Goal: Task Accomplishment & Management: Complete application form

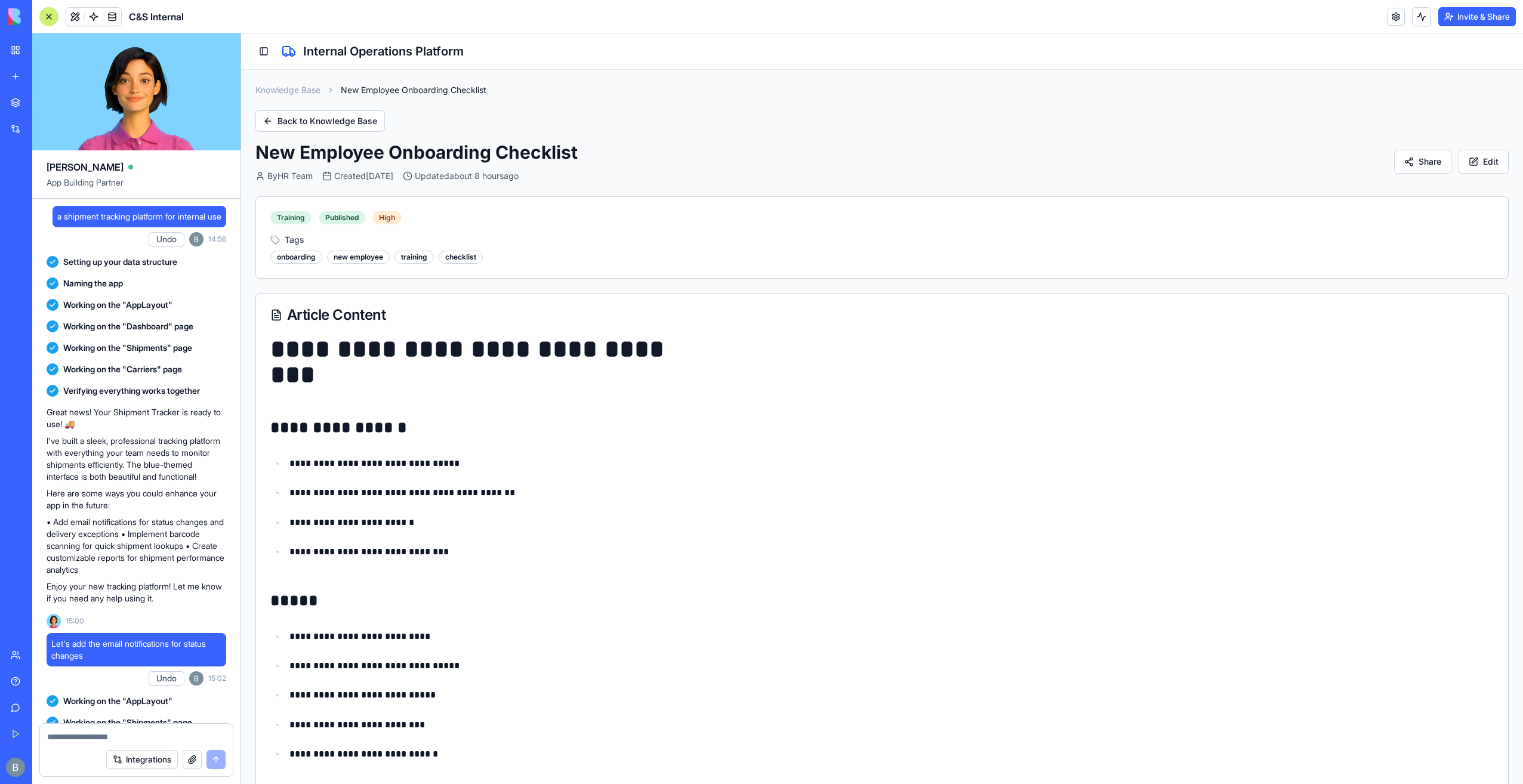
scroll to position [69950, 0]
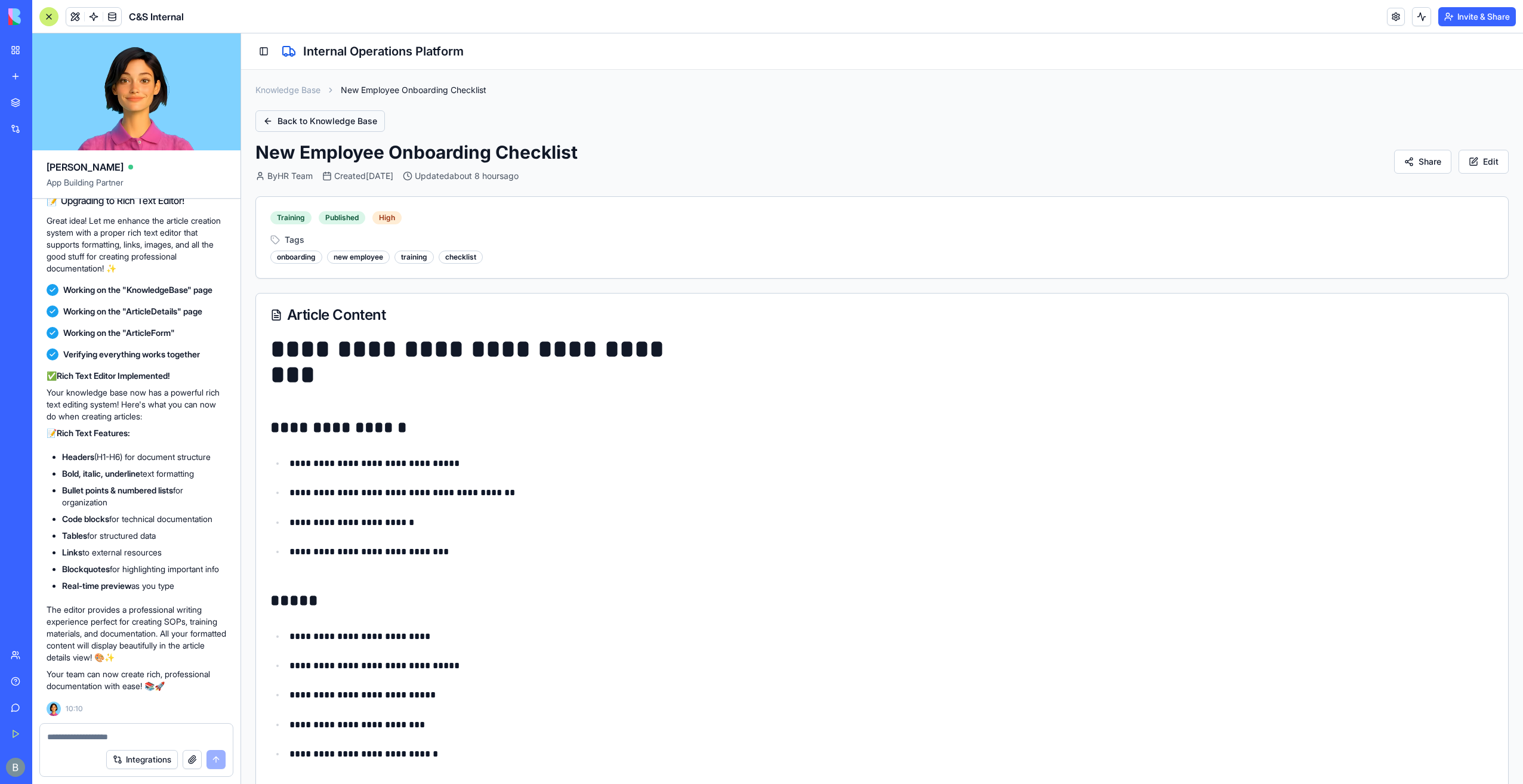
click at [296, 119] on button "Back to Knowledge Base" at bounding box center [320, 121] width 130 height 21
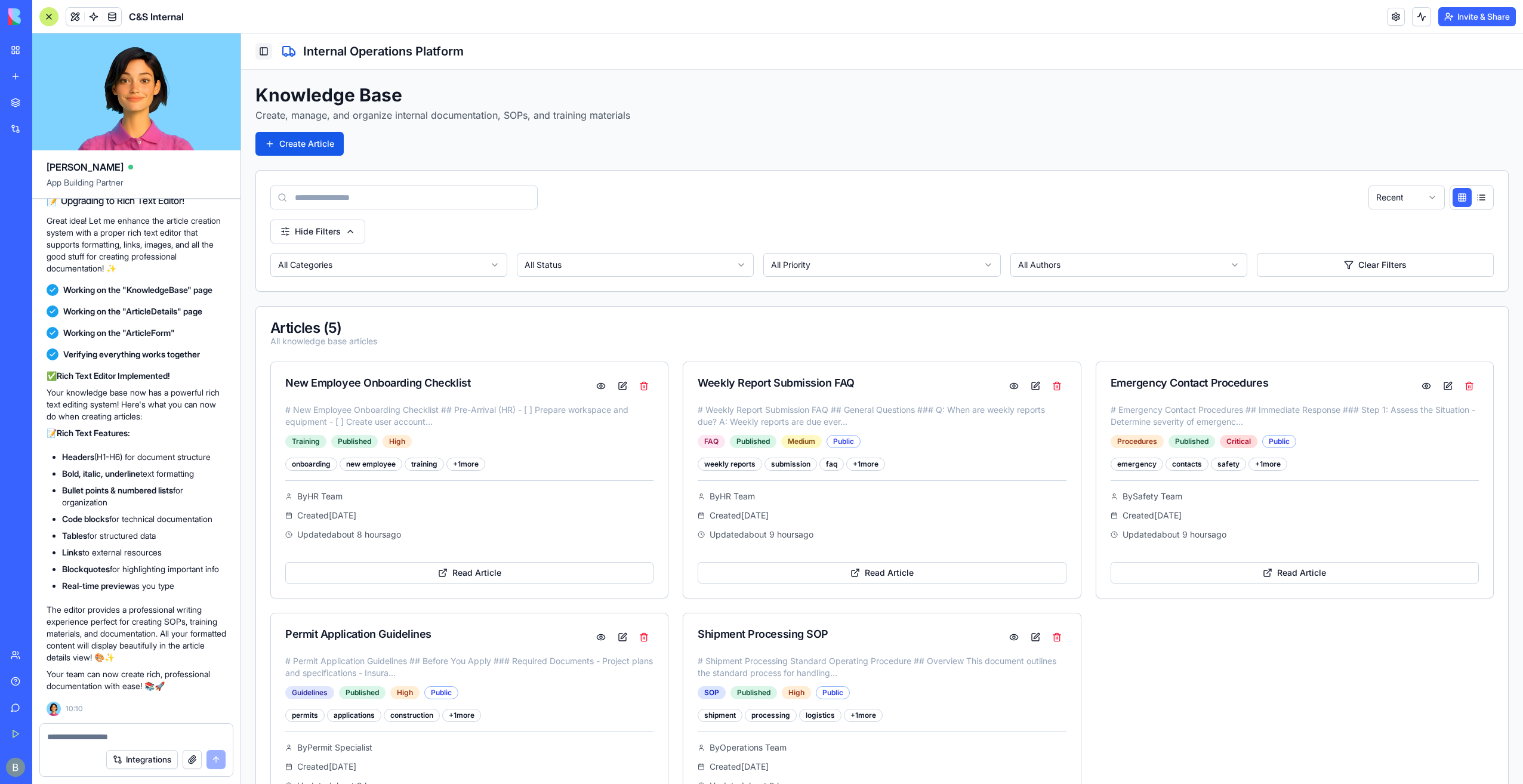
click at [268, 52] on button "Toggle Sidebar" at bounding box center [263, 51] width 17 height 17
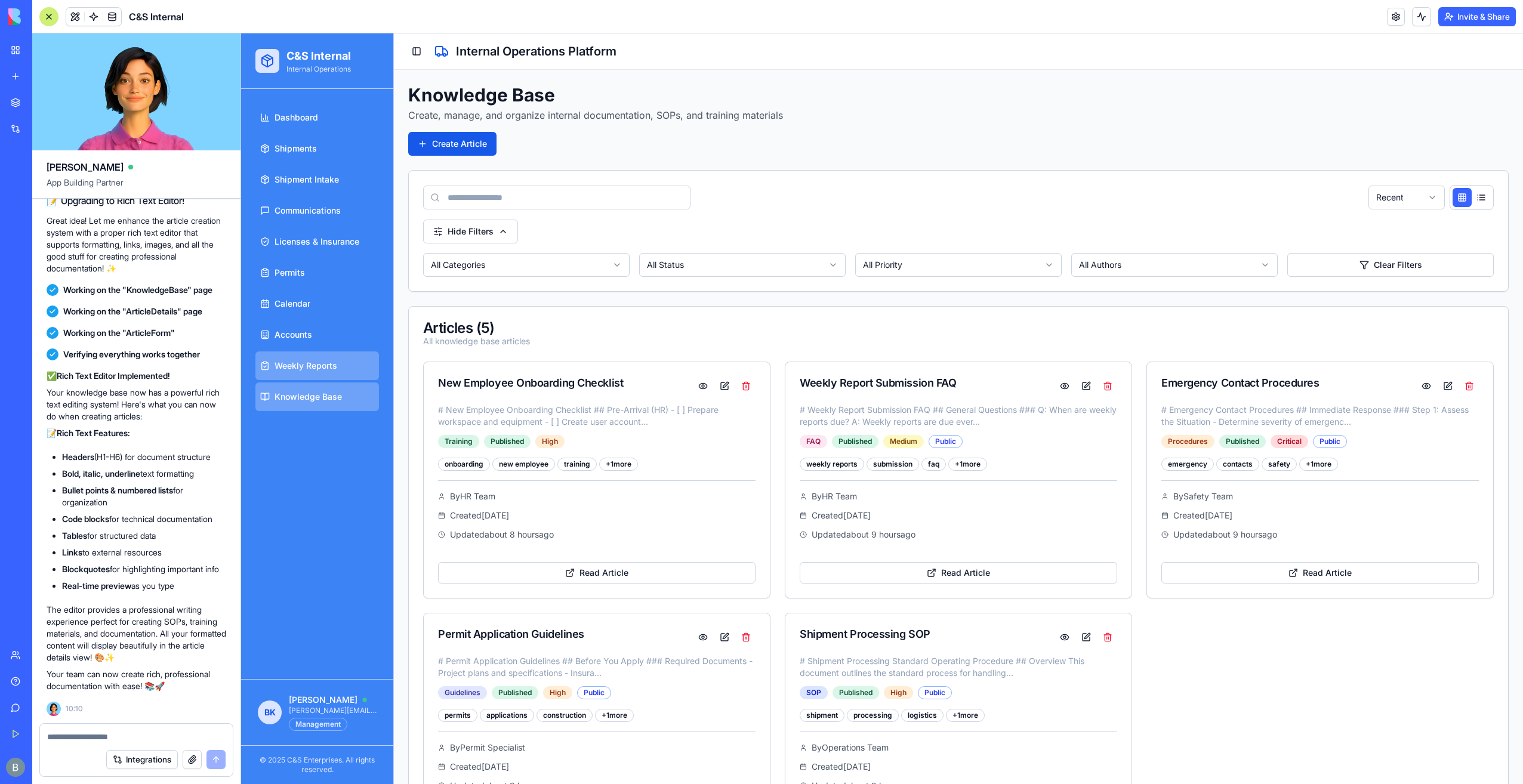
click at [344, 370] on link "Weekly Reports" at bounding box center [317, 366] width 123 height 29
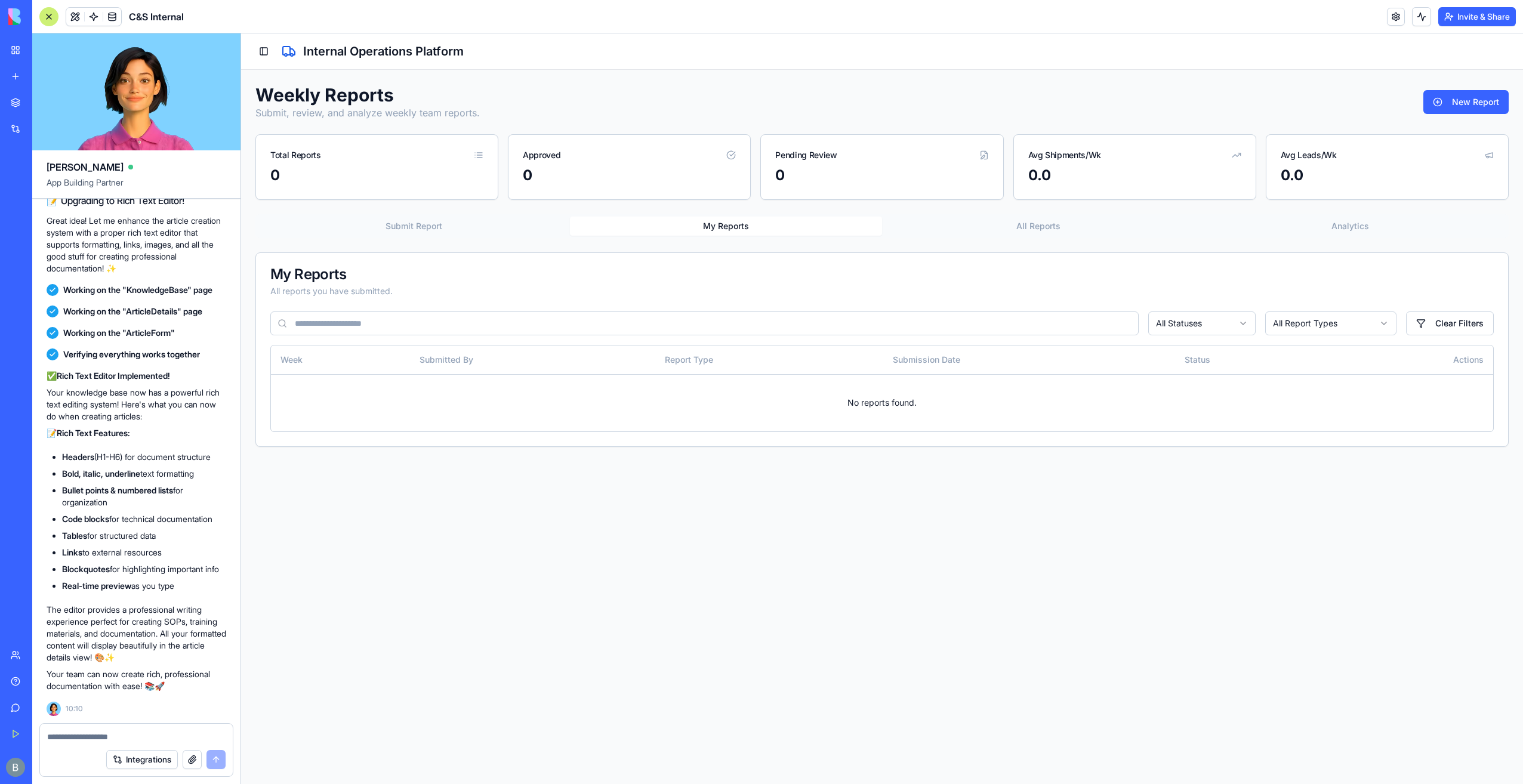
click at [428, 229] on button "Submit Report" at bounding box center [414, 226] width 312 height 19
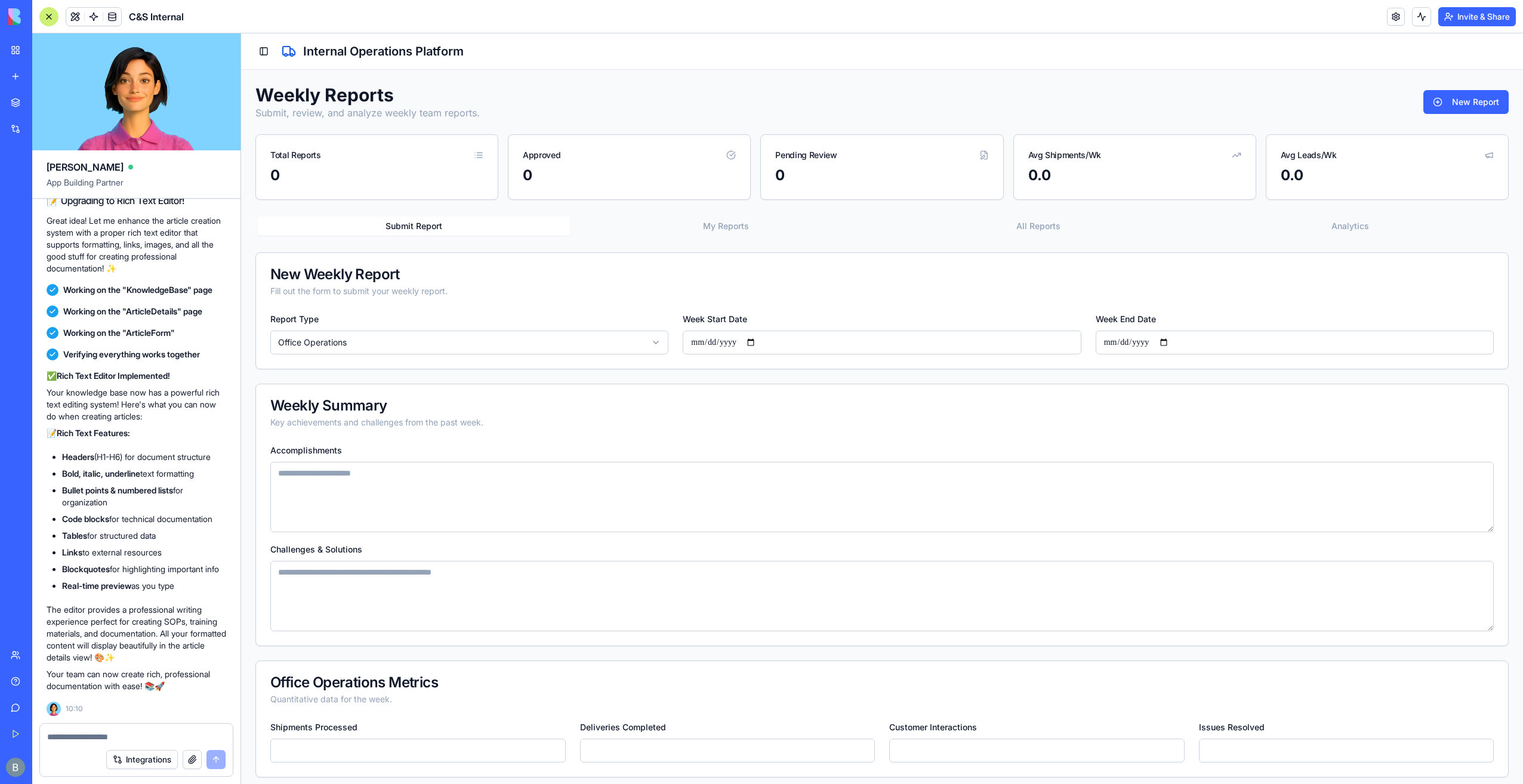
click at [409, 349] on html "**********" at bounding box center [882, 666] width 1282 height 1267
select select "**********"
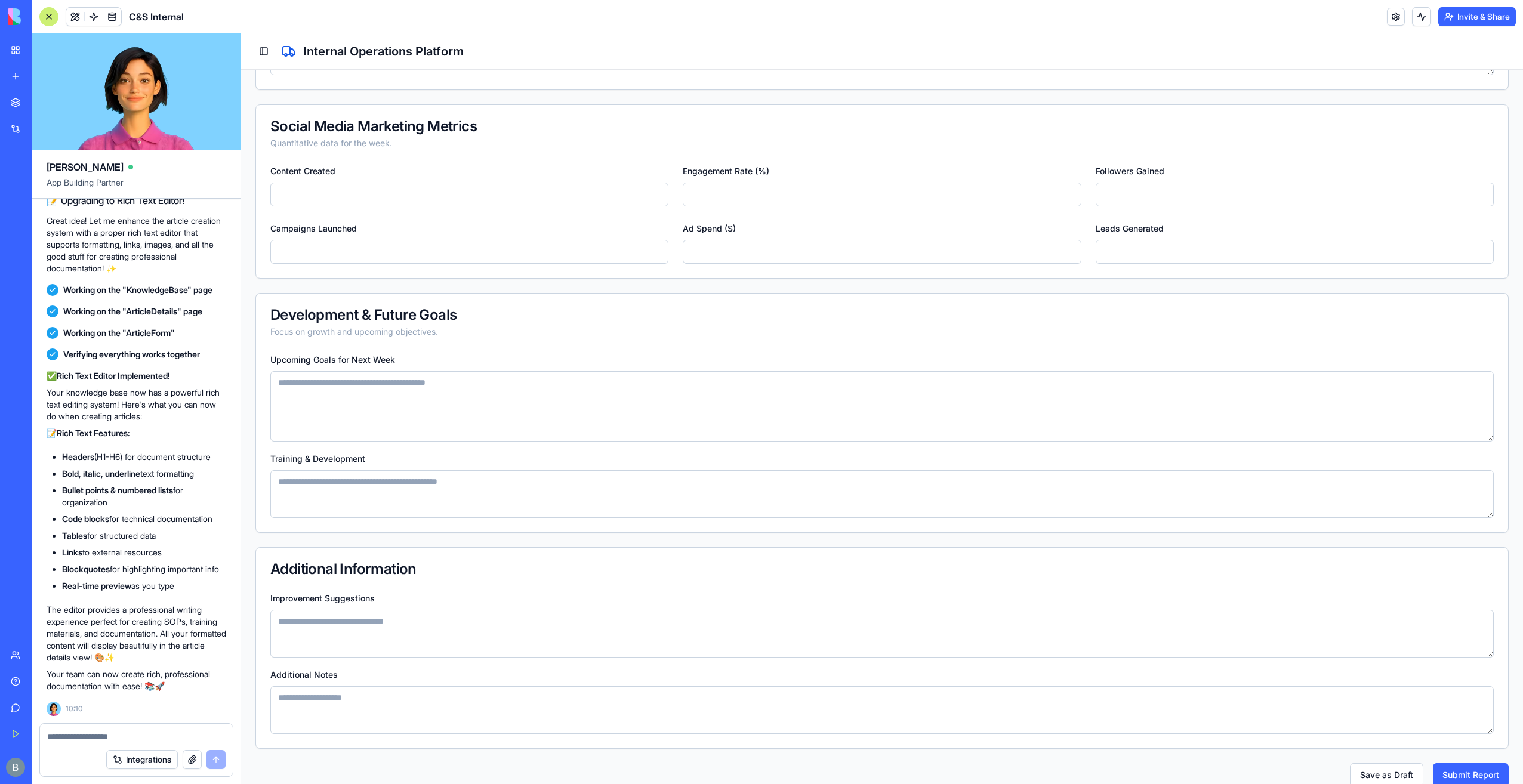
scroll to position [569, 0]
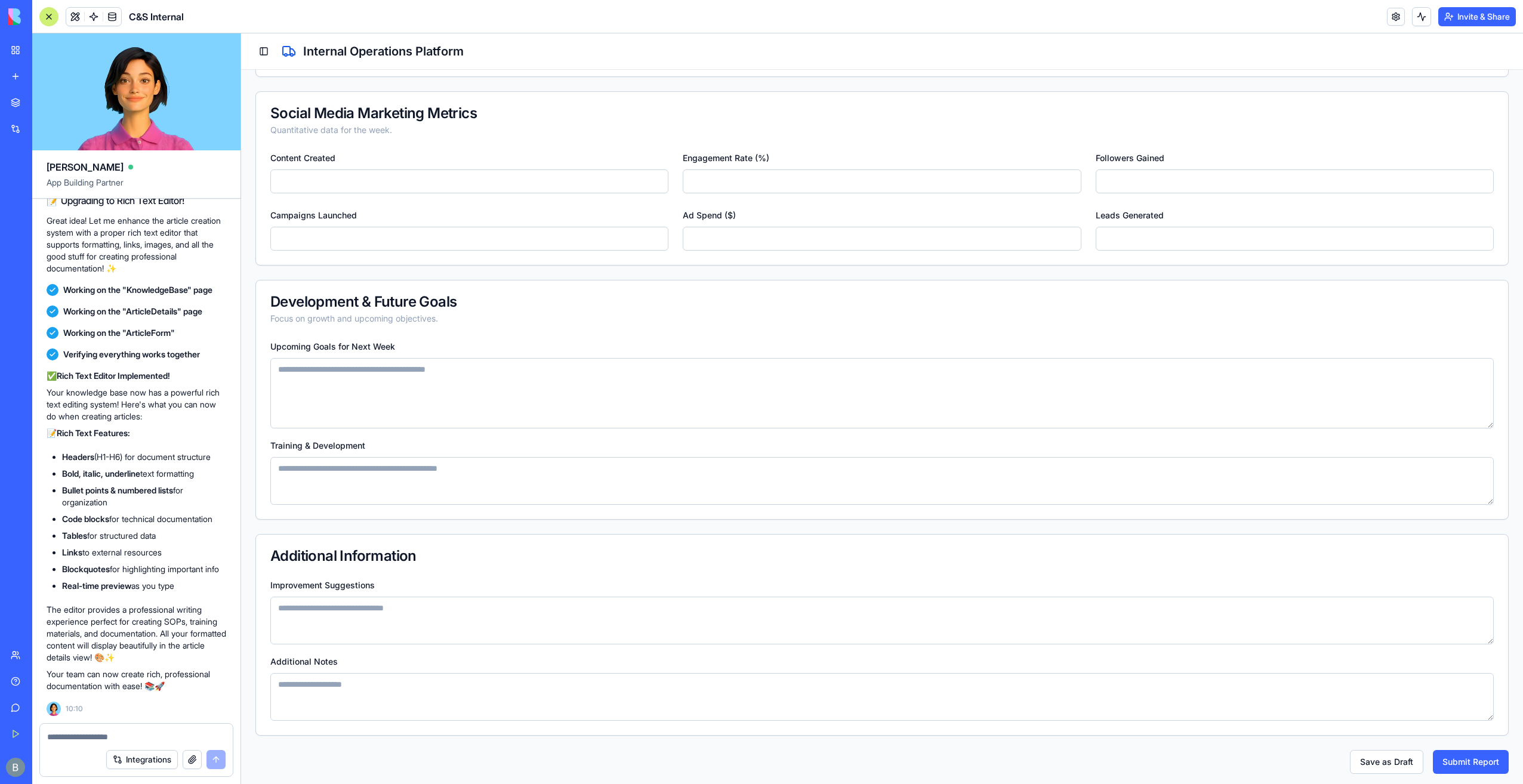
click at [115, 736] on textarea at bounding box center [136, 737] width 178 height 12
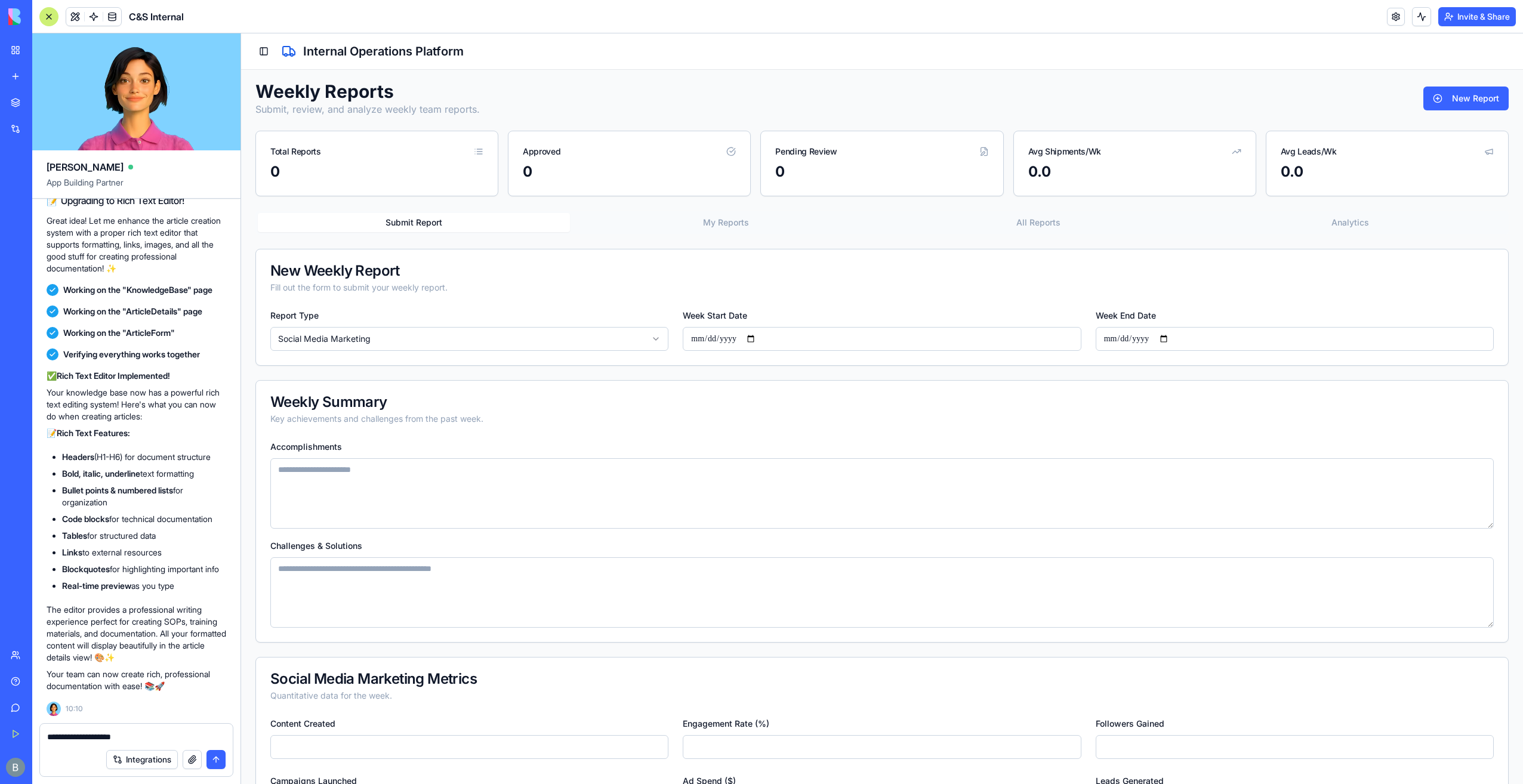
scroll to position [0, 0]
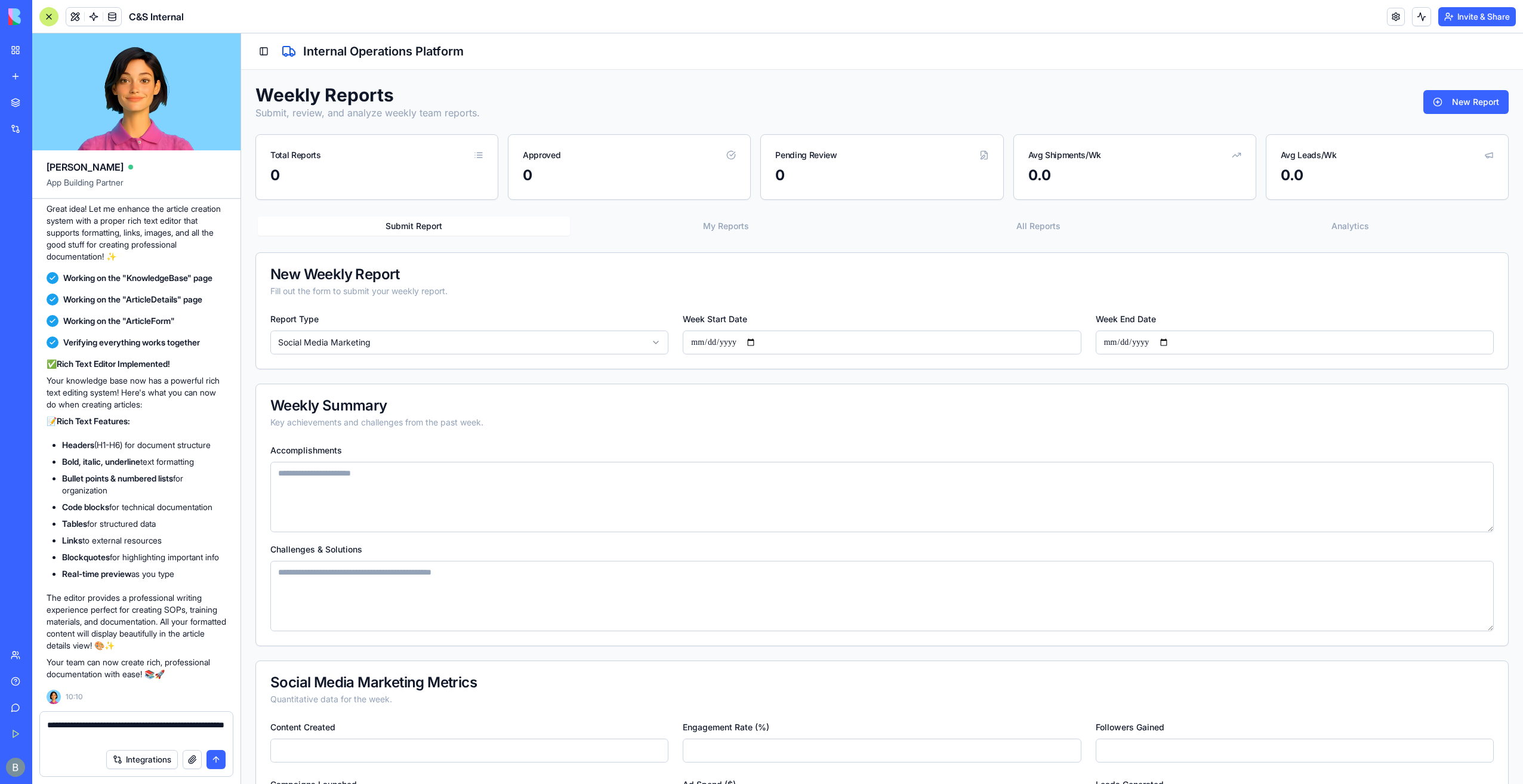
paste textarea "**********"
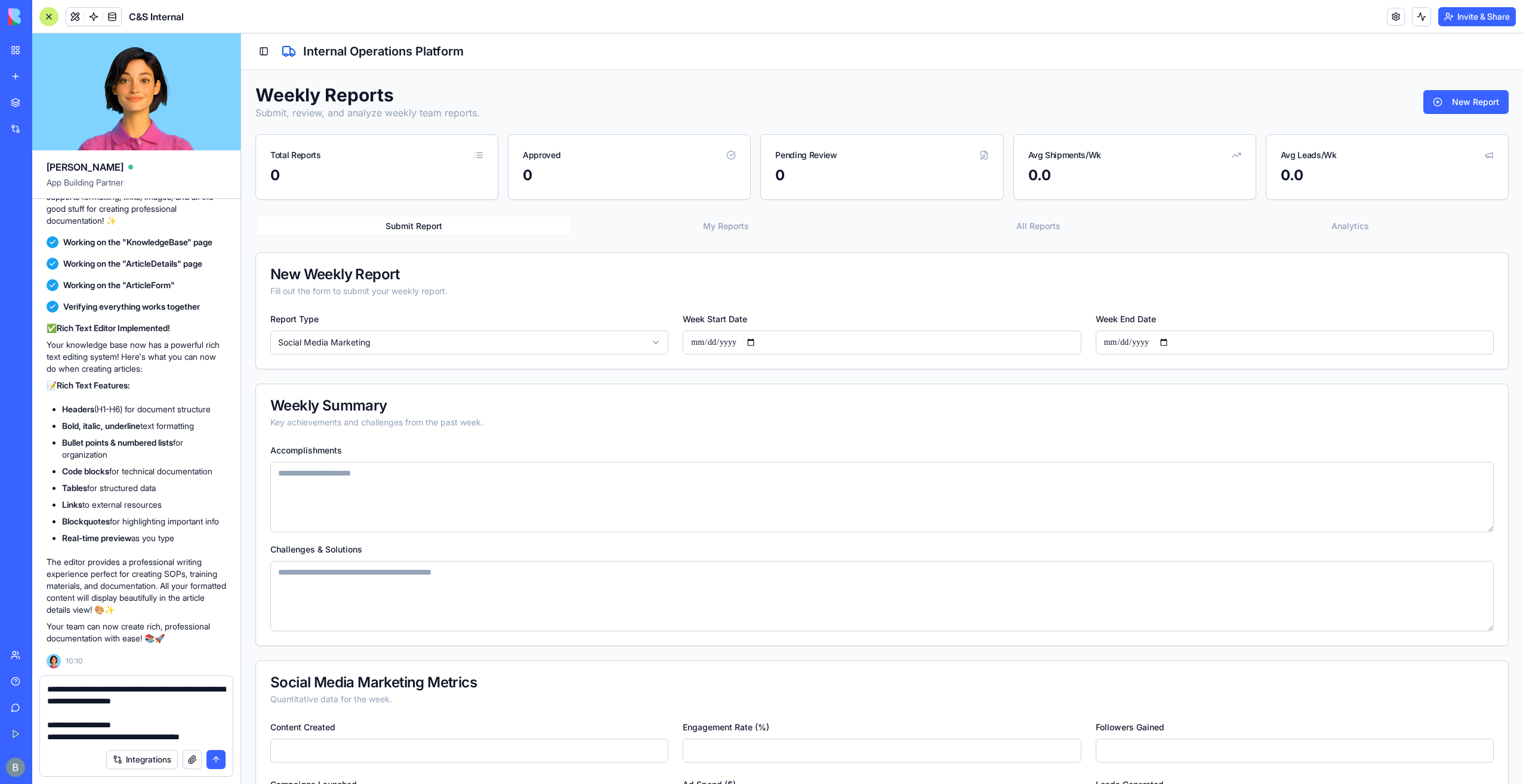
type textarea "**********"
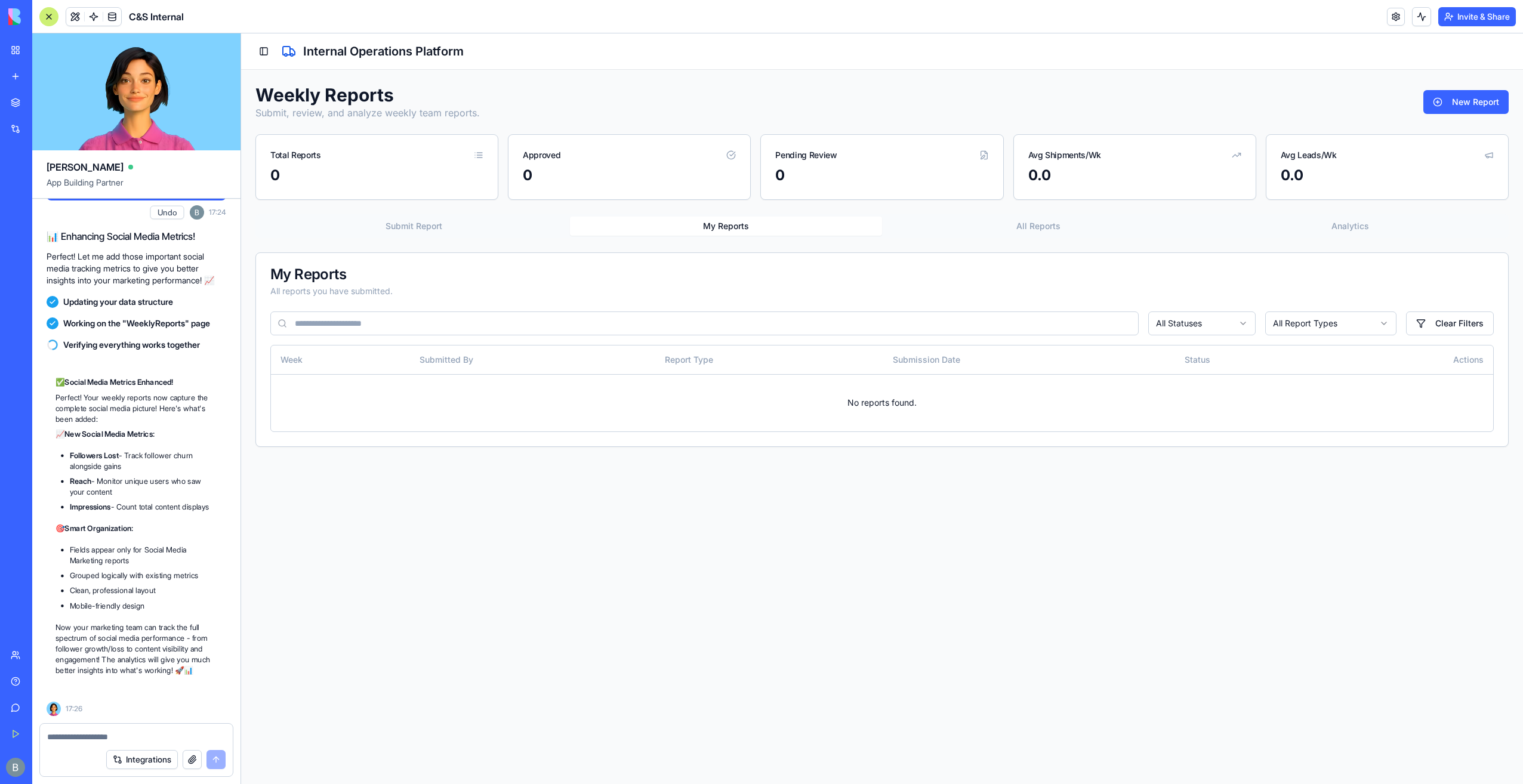
scroll to position [70551, 0]
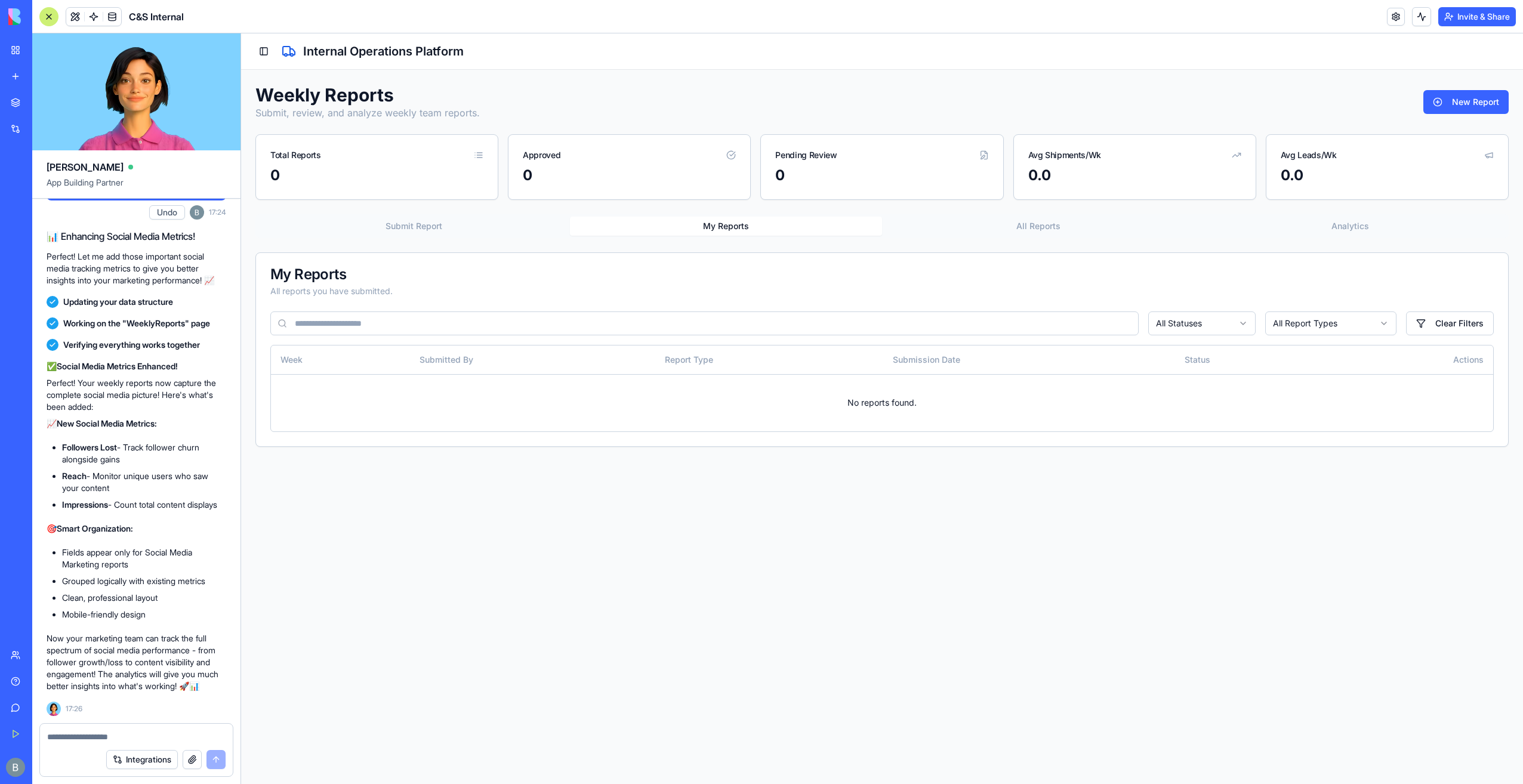
click at [156, 729] on div at bounding box center [136, 733] width 193 height 19
click at [153, 733] on textarea at bounding box center [136, 737] width 179 height 12
paste textarea "**********"
type textarea "**********"
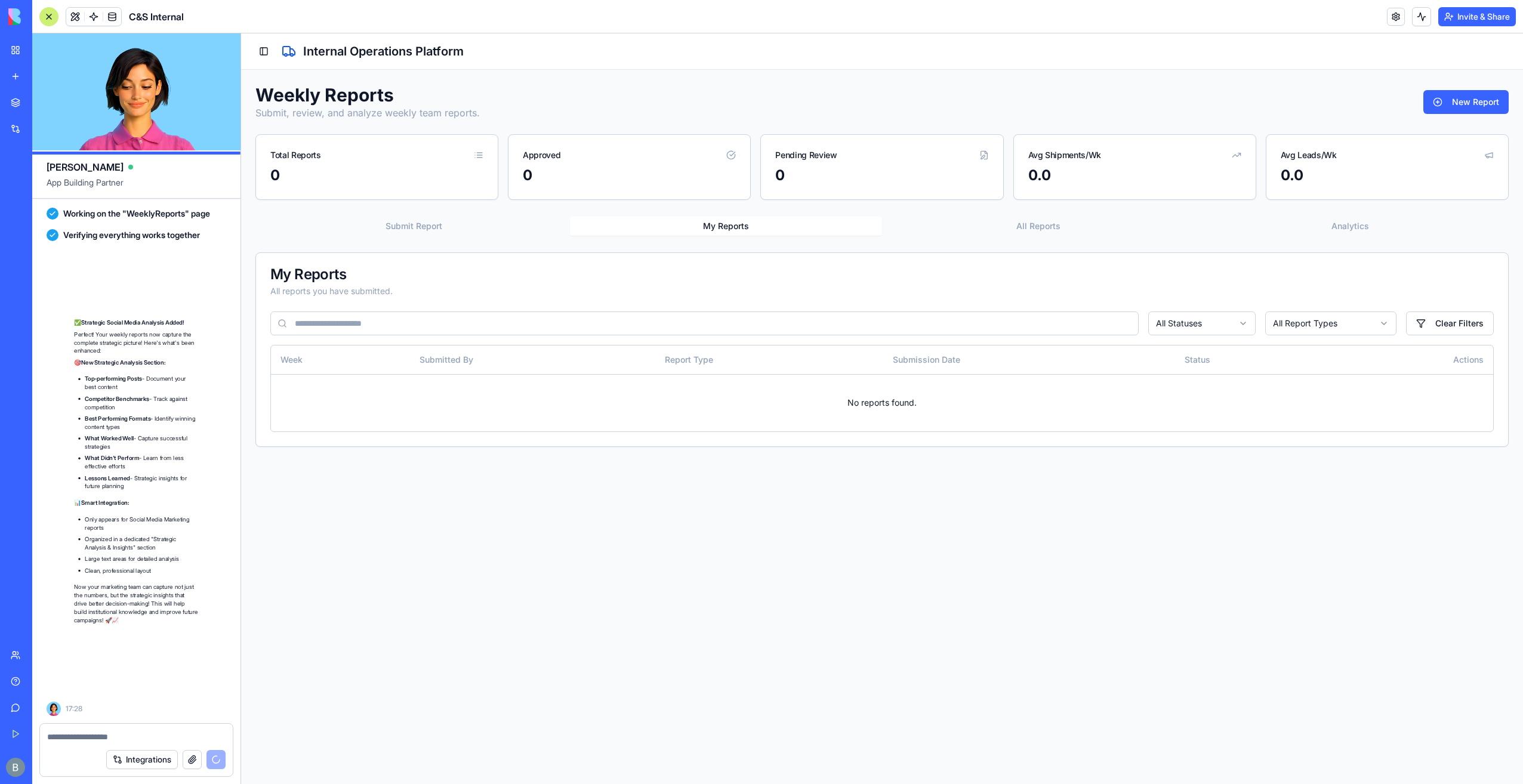
scroll to position [71273, 0]
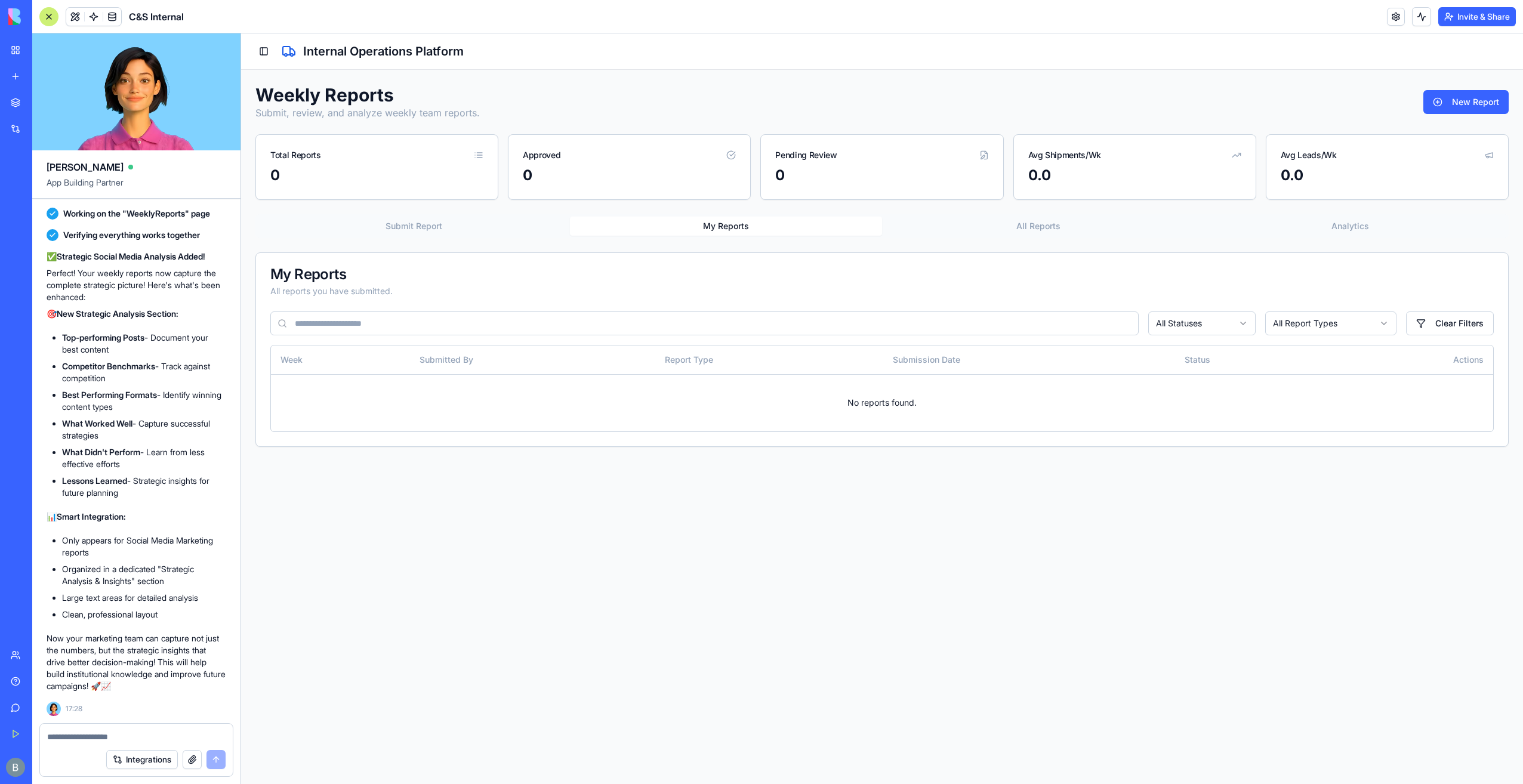
click at [409, 225] on button "Submit Report" at bounding box center [414, 226] width 312 height 19
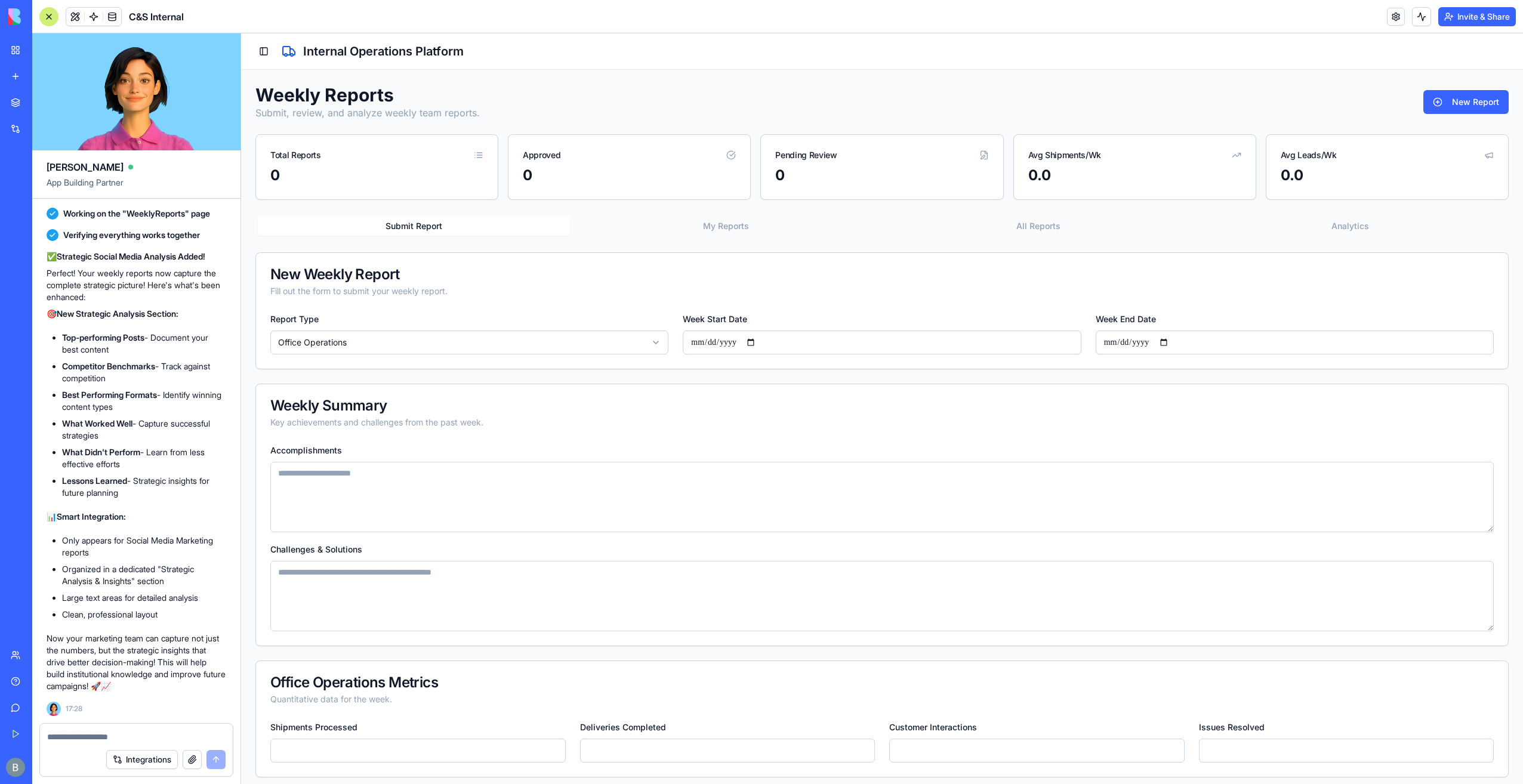
click at [437, 349] on html "**********" at bounding box center [882, 666] width 1282 height 1267
select select "**********"
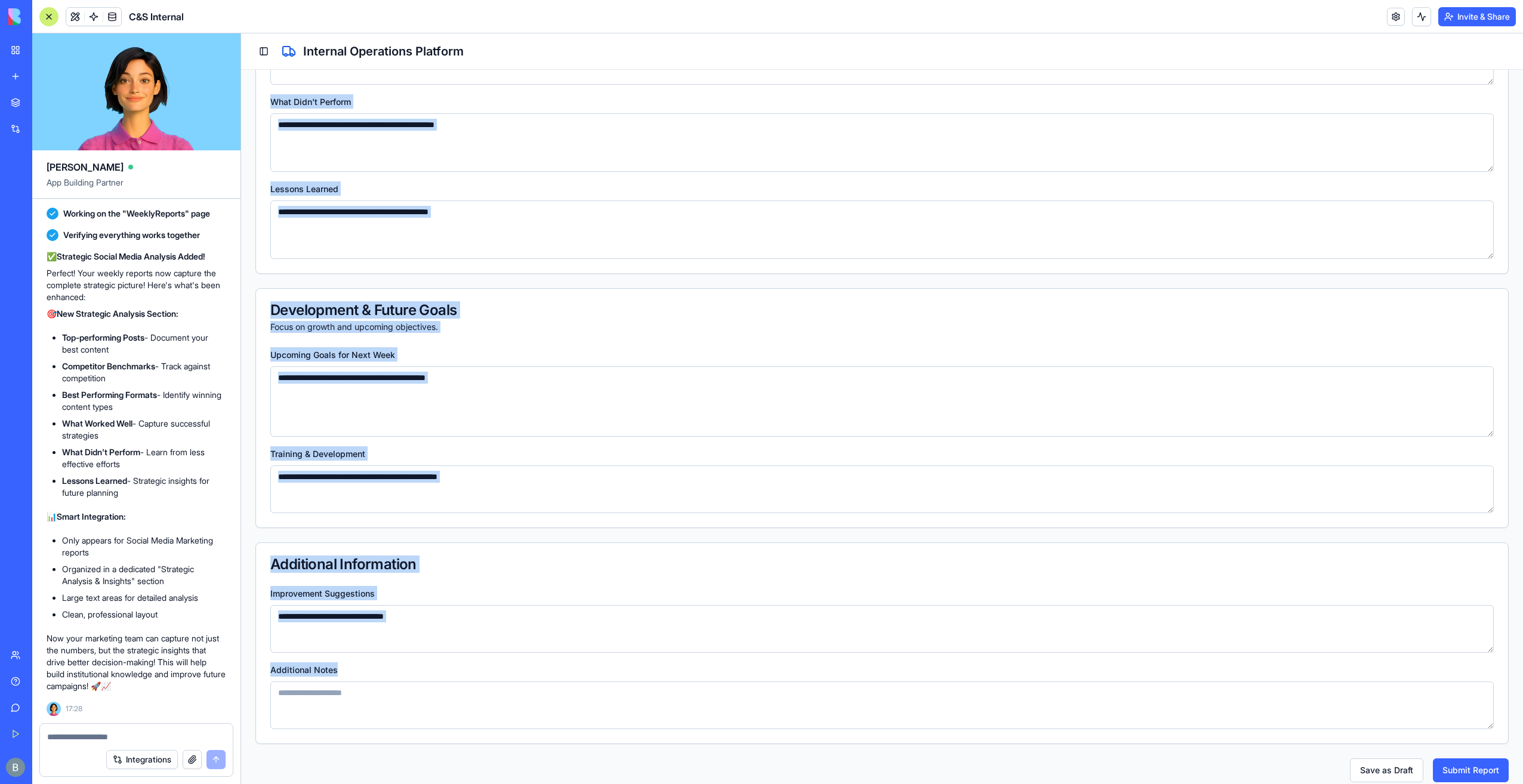
scroll to position [1226, 0]
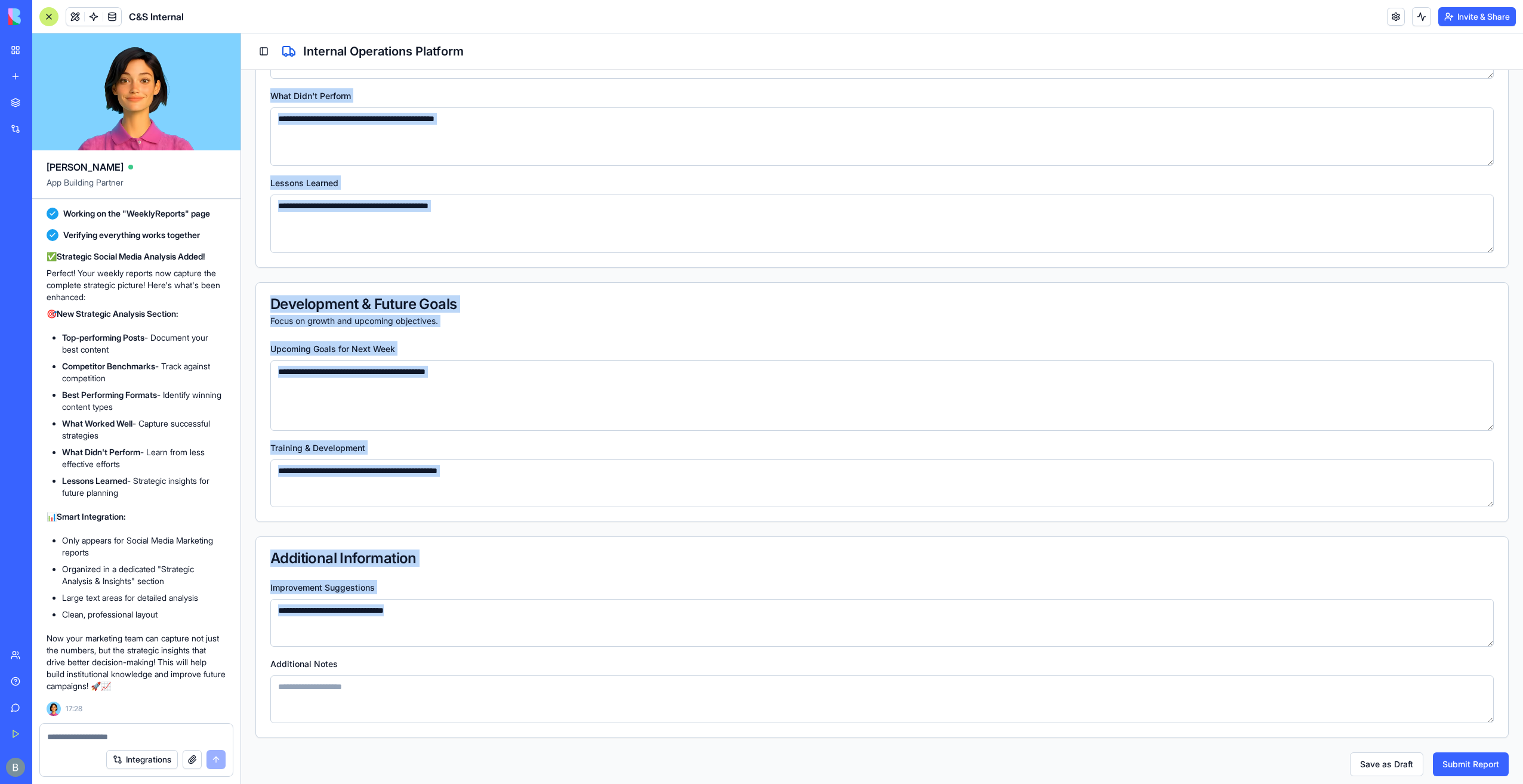
drag, startPoint x: 272, startPoint y: 401, endPoint x: 961, endPoint y: 703, distance: 752.3
copy form "Weekly Summary Key achievements and challenges from the past week. Accomplishme…"
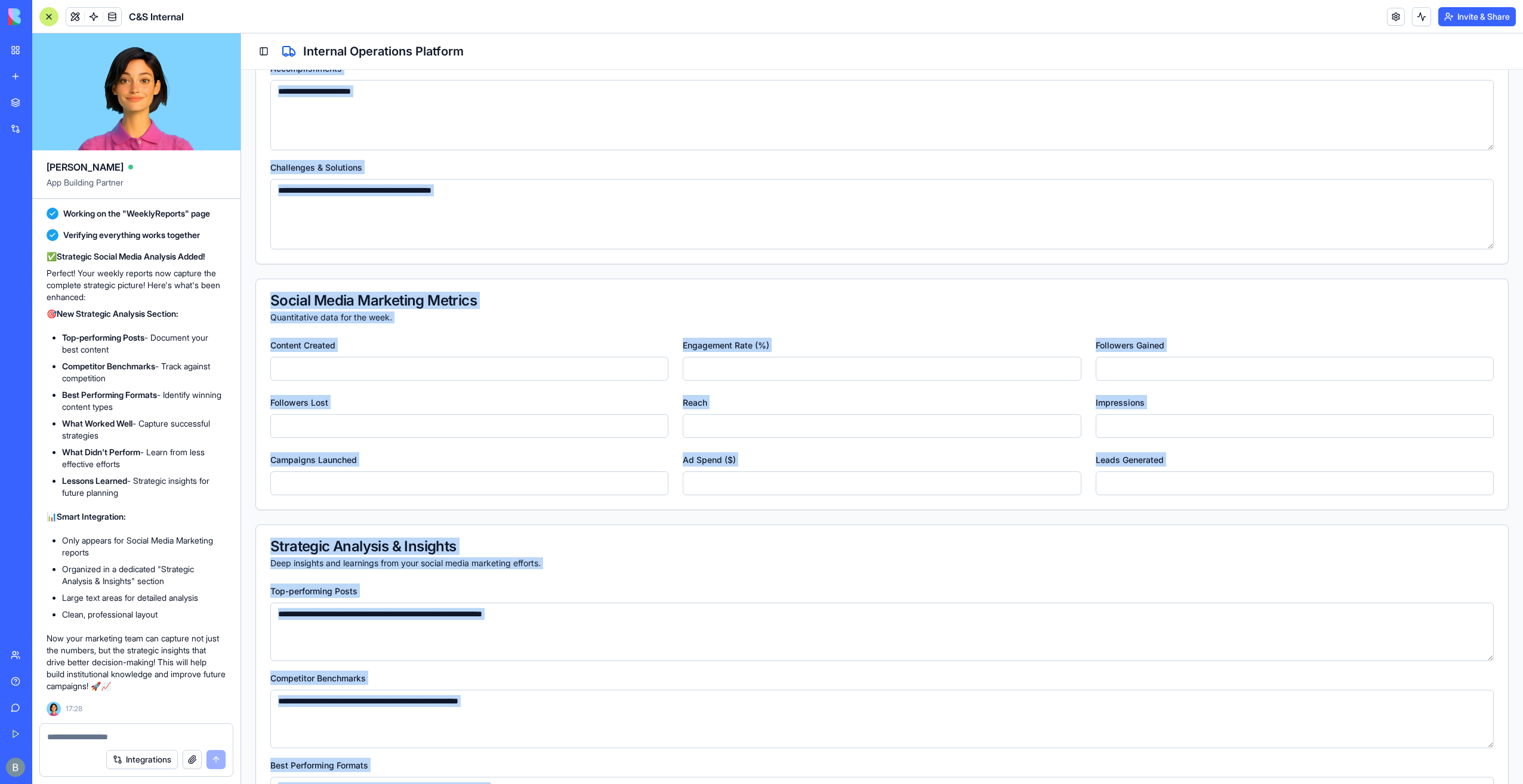
scroll to position [151, 0]
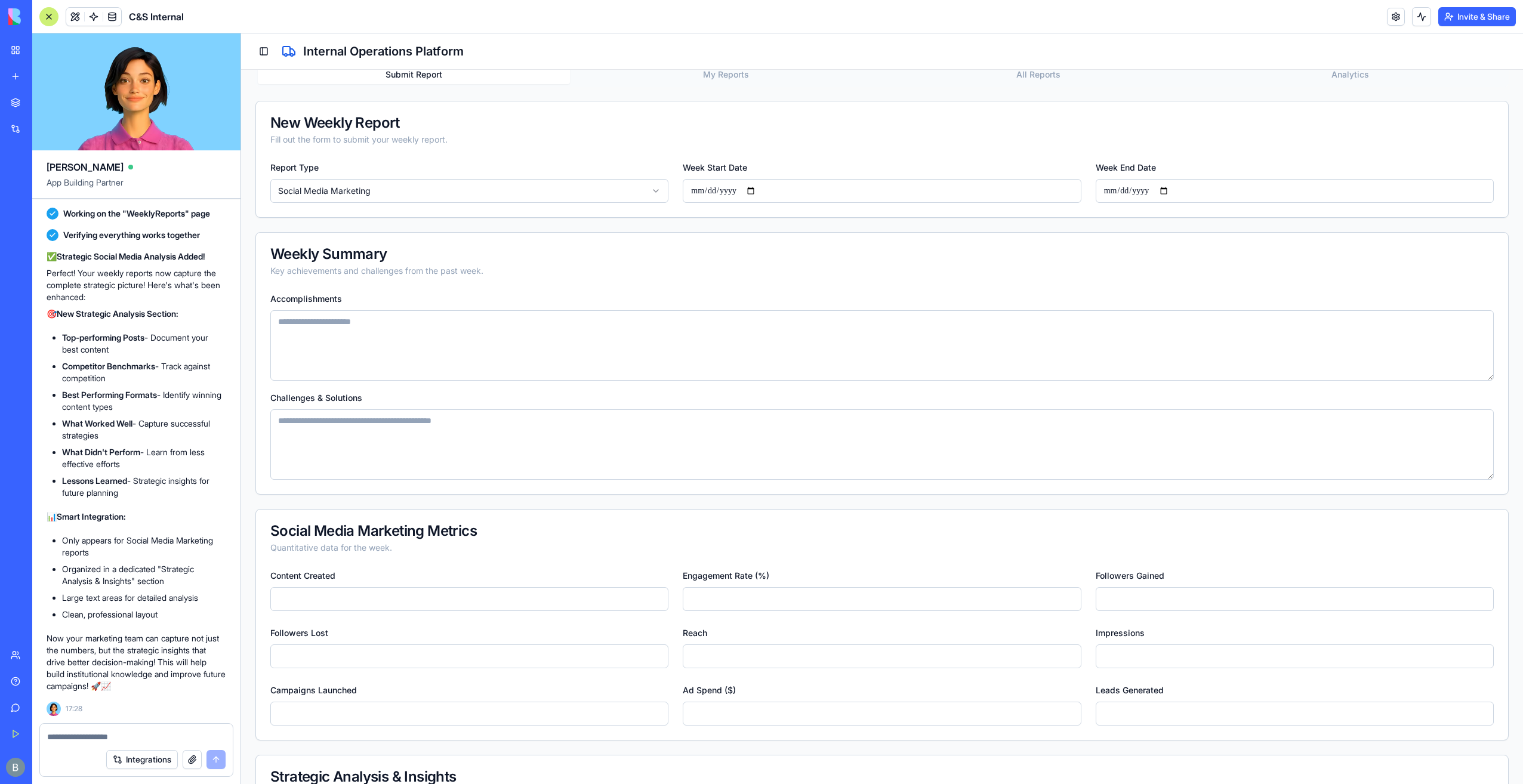
click at [267, 63] on div "Toggle Sidebar Internal Operations Platform" at bounding box center [882, 51] width 1282 height 36
click at [265, 51] on button "Toggle Sidebar" at bounding box center [263, 51] width 17 height 17
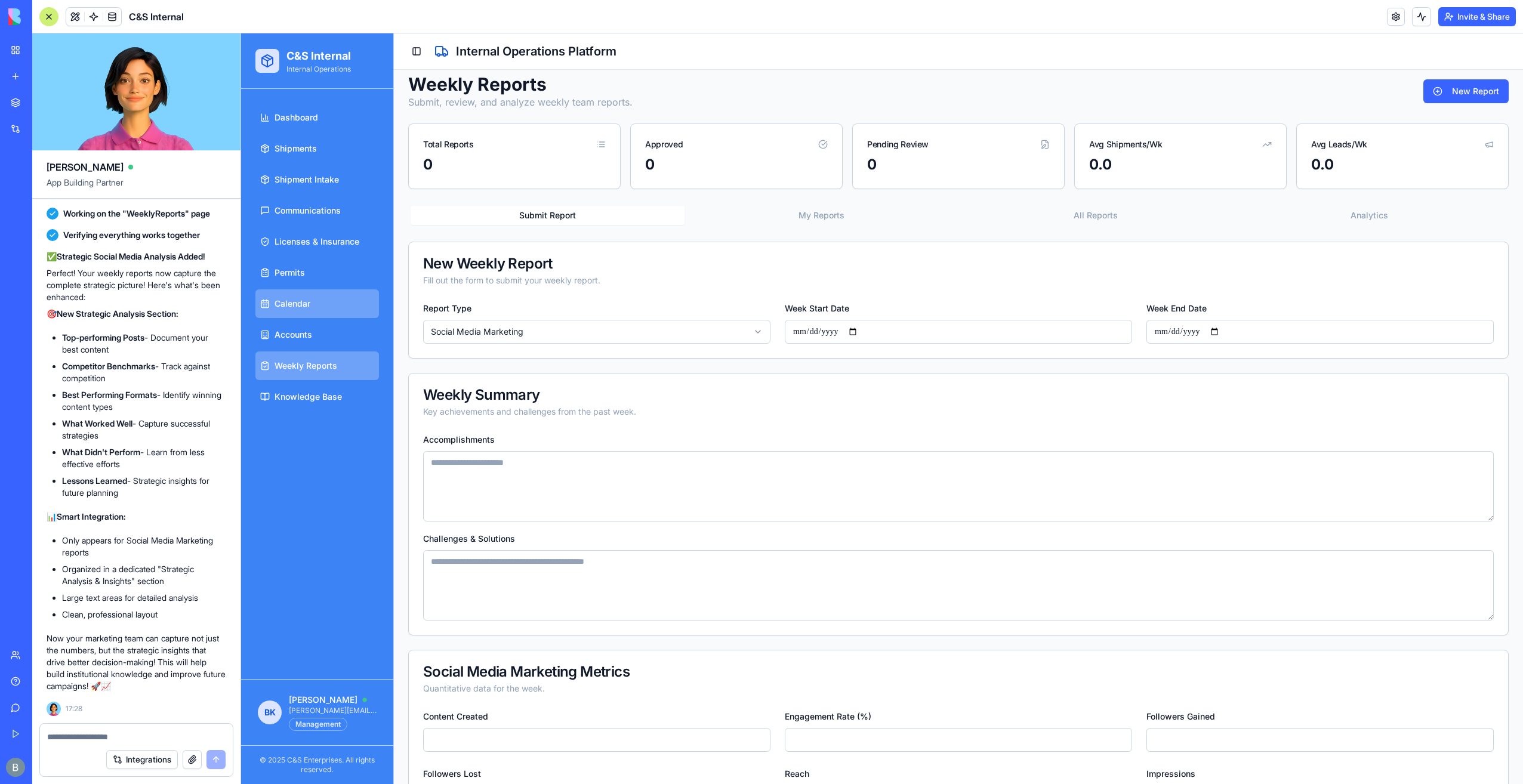
scroll to position [0, 0]
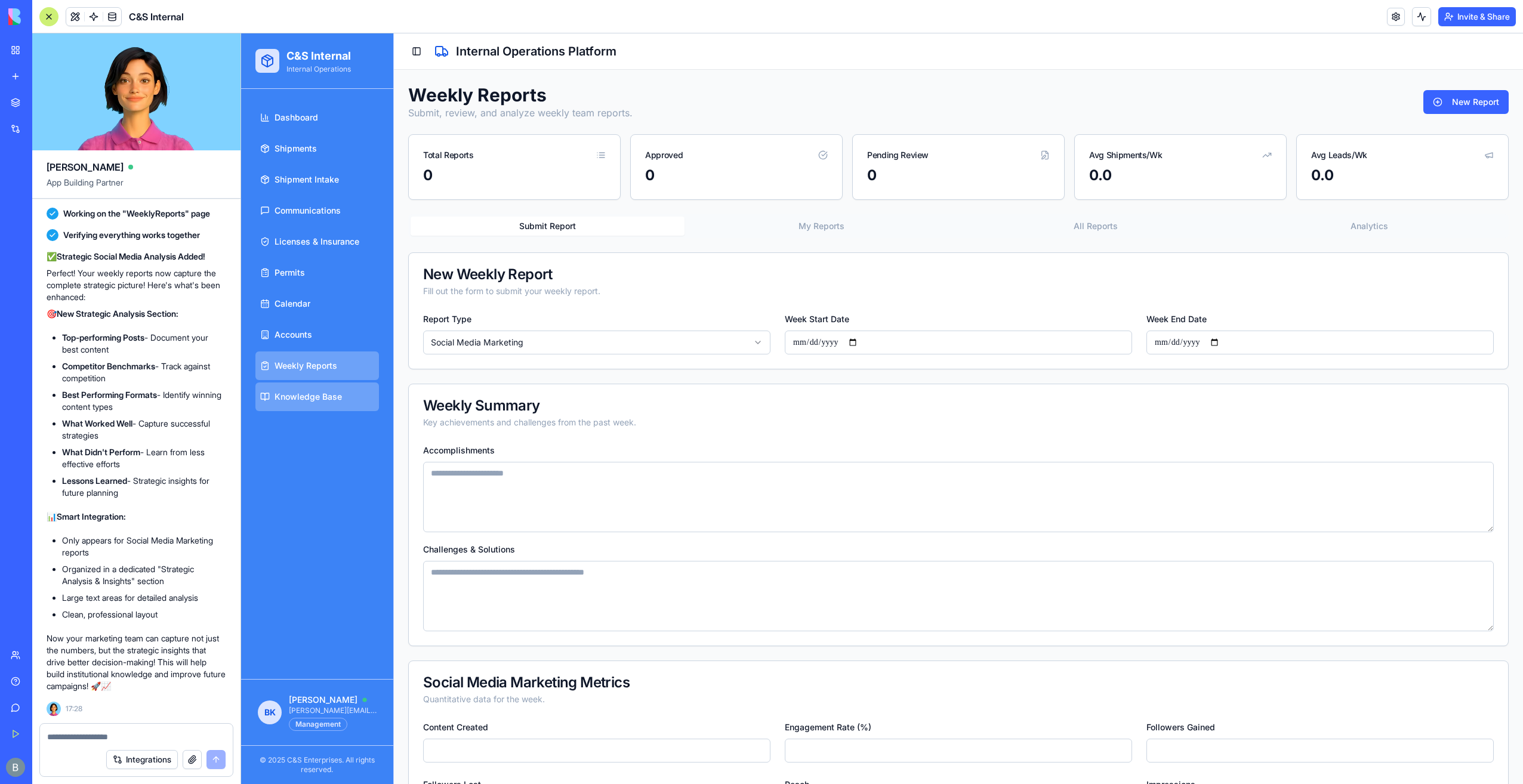
click at [305, 388] on link "Knowledge Base" at bounding box center [317, 397] width 123 height 29
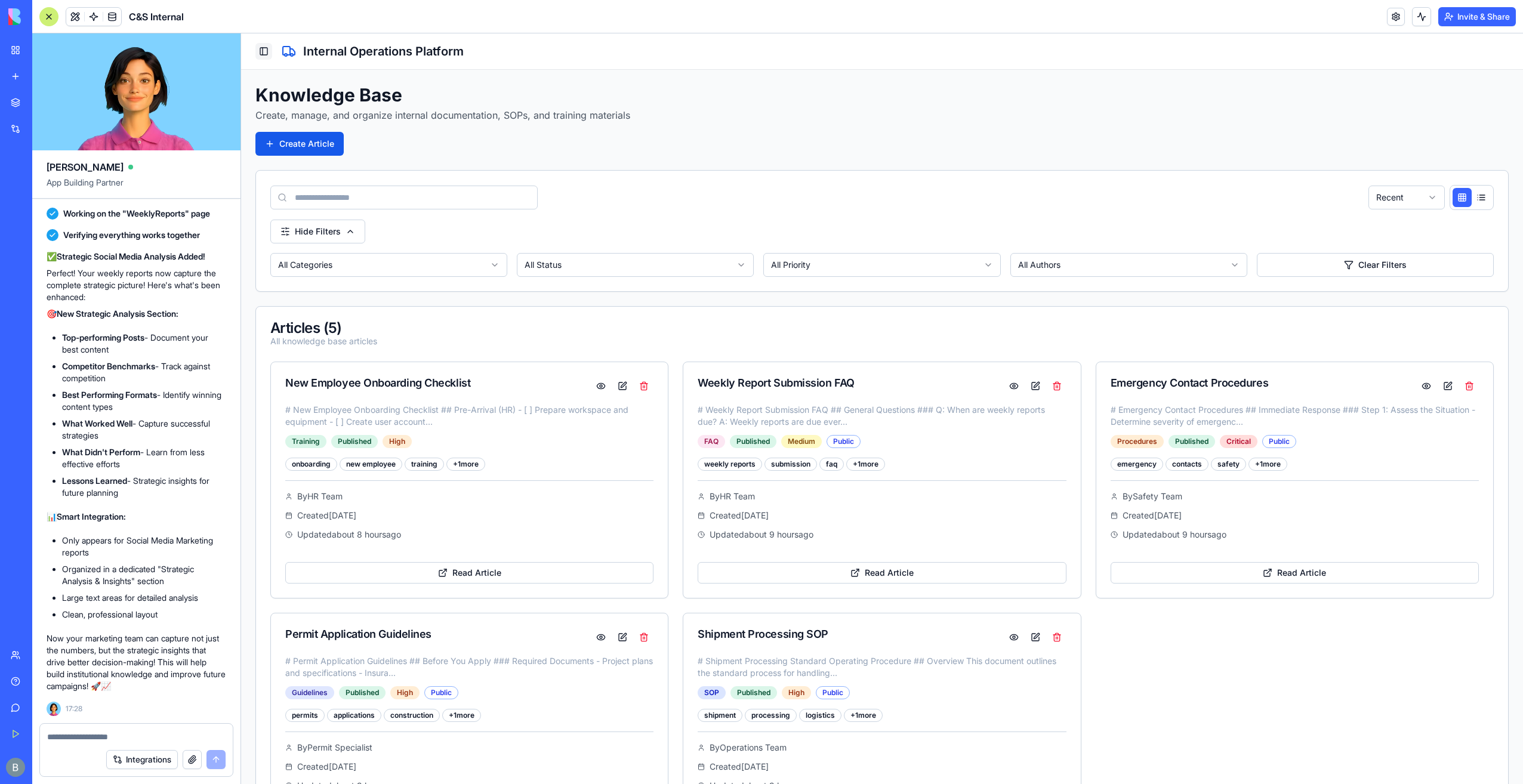
drag, startPoint x: 253, startPoint y: 55, endPoint x: 266, endPoint y: 52, distance: 13.3
click at [255, 54] on div "Toggle Sidebar Internal Operations Platform" at bounding box center [882, 51] width 1282 height 36
click at [267, 50] on button "Toggle Sidebar" at bounding box center [263, 51] width 17 height 17
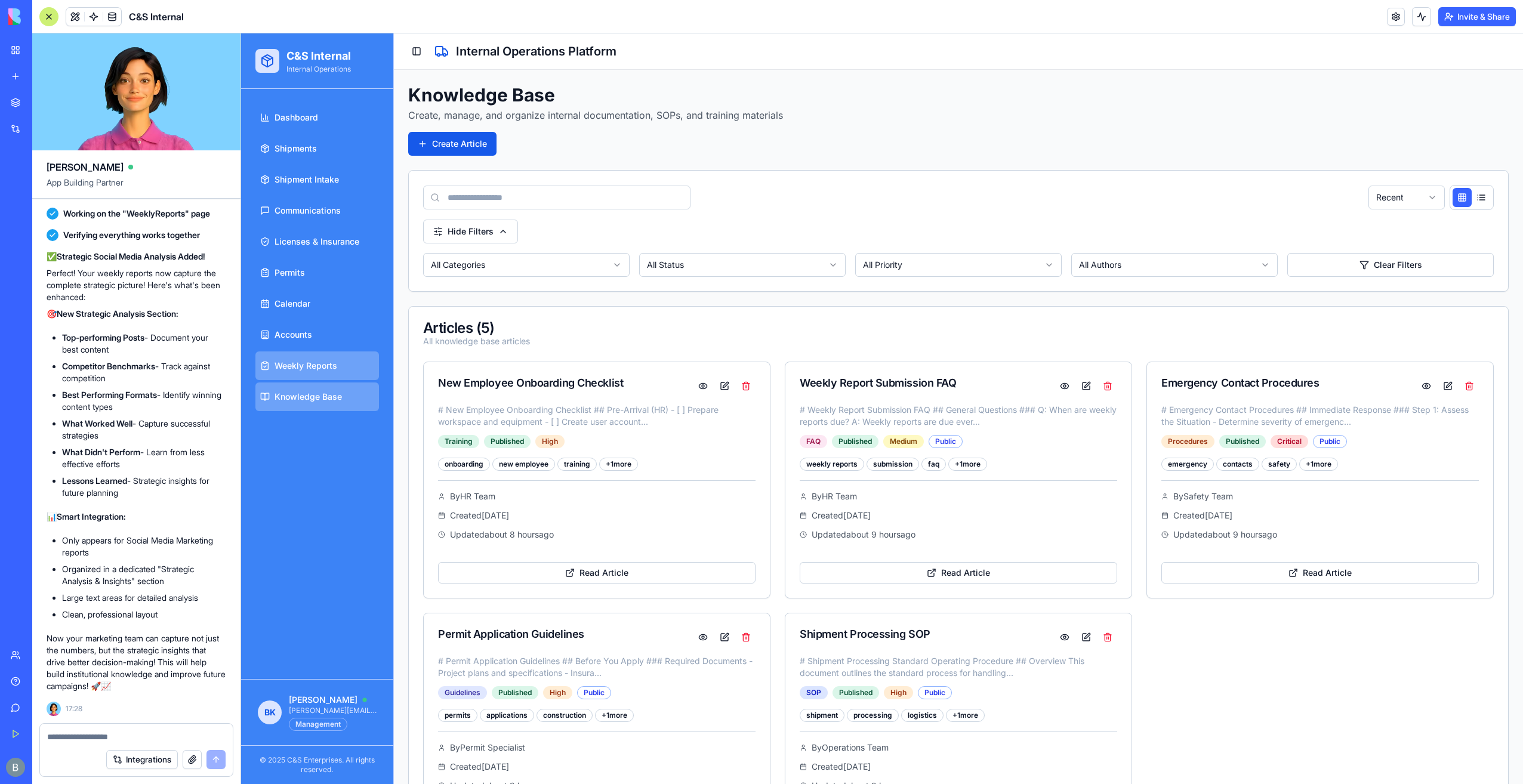
click at [335, 364] on span "Weekly Reports" at bounding box center [306, 365] width 63 height 12
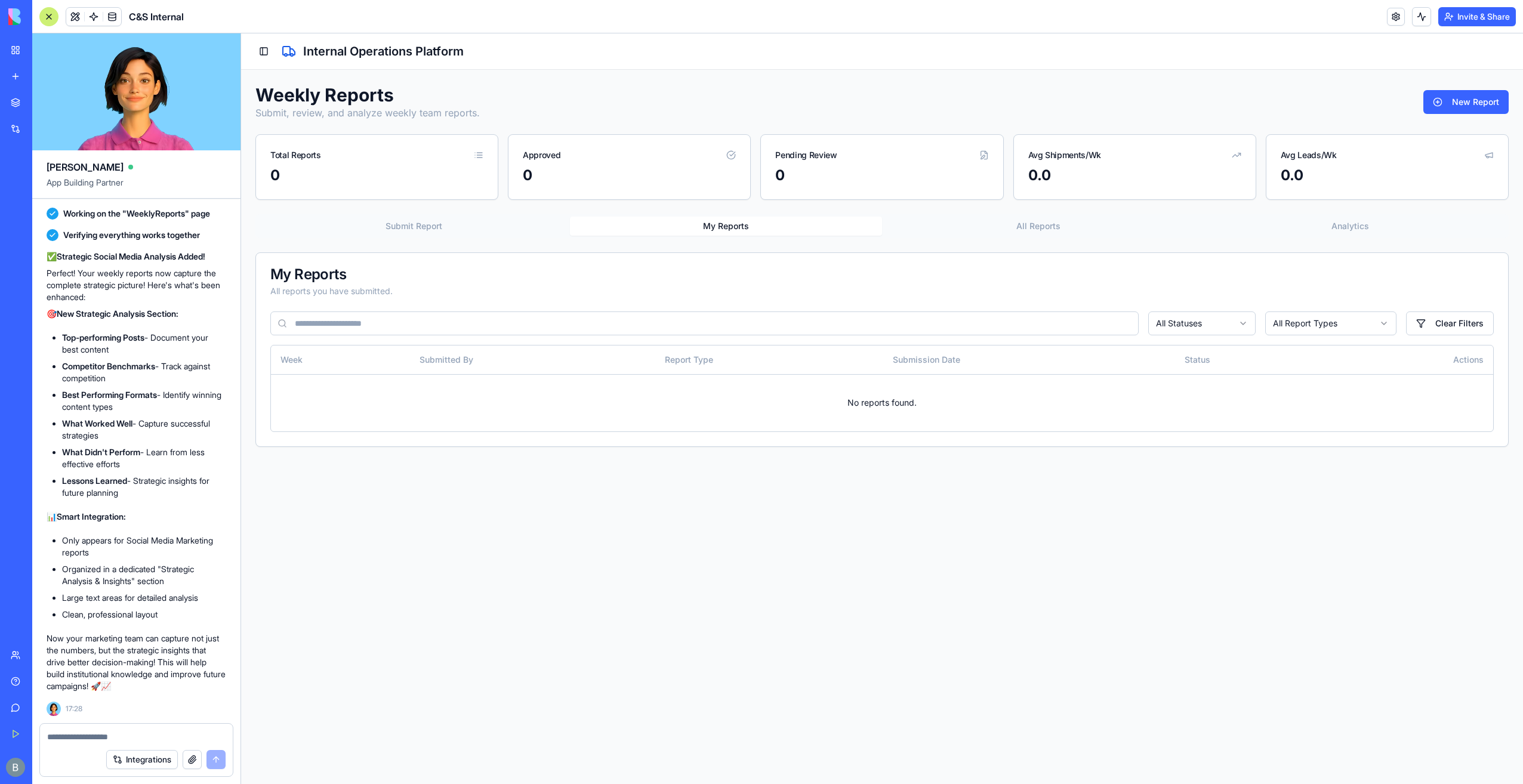
click at [279, 52] on div "Toggle Sidebar Internal Operations Platform" at bounding box center [882, 51] width 1253 height 17
click at [260, 54] on button "Toggle Sidebar" at bounding box center [263, 51] width 17 height 17
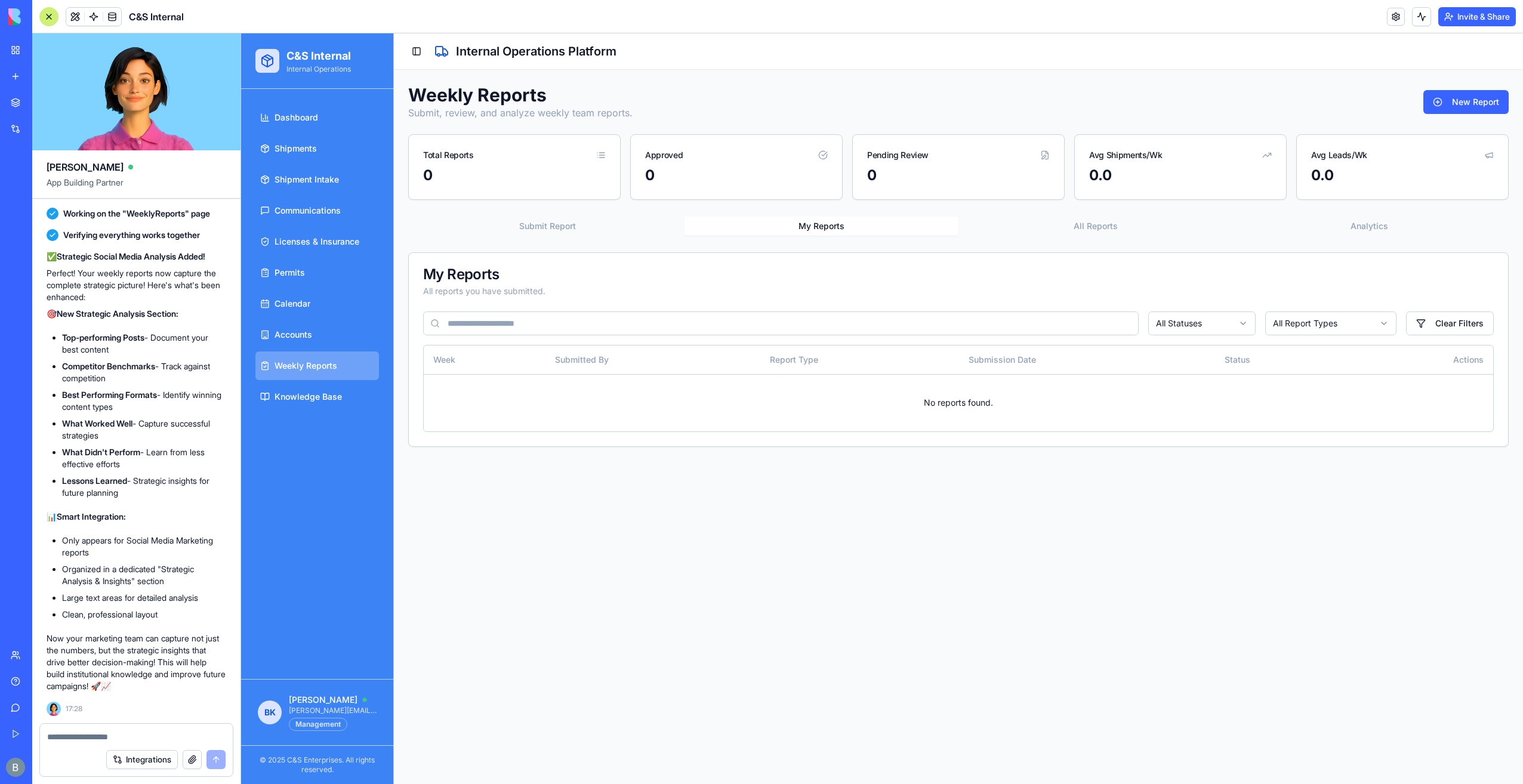
click at [356, 374] on link "Weekly Reports" at bounding box center [317, 366] width 123 height 29
click at [564, 228] on button "Submit Report" at bounding box center [548, 226] width 274 height 19
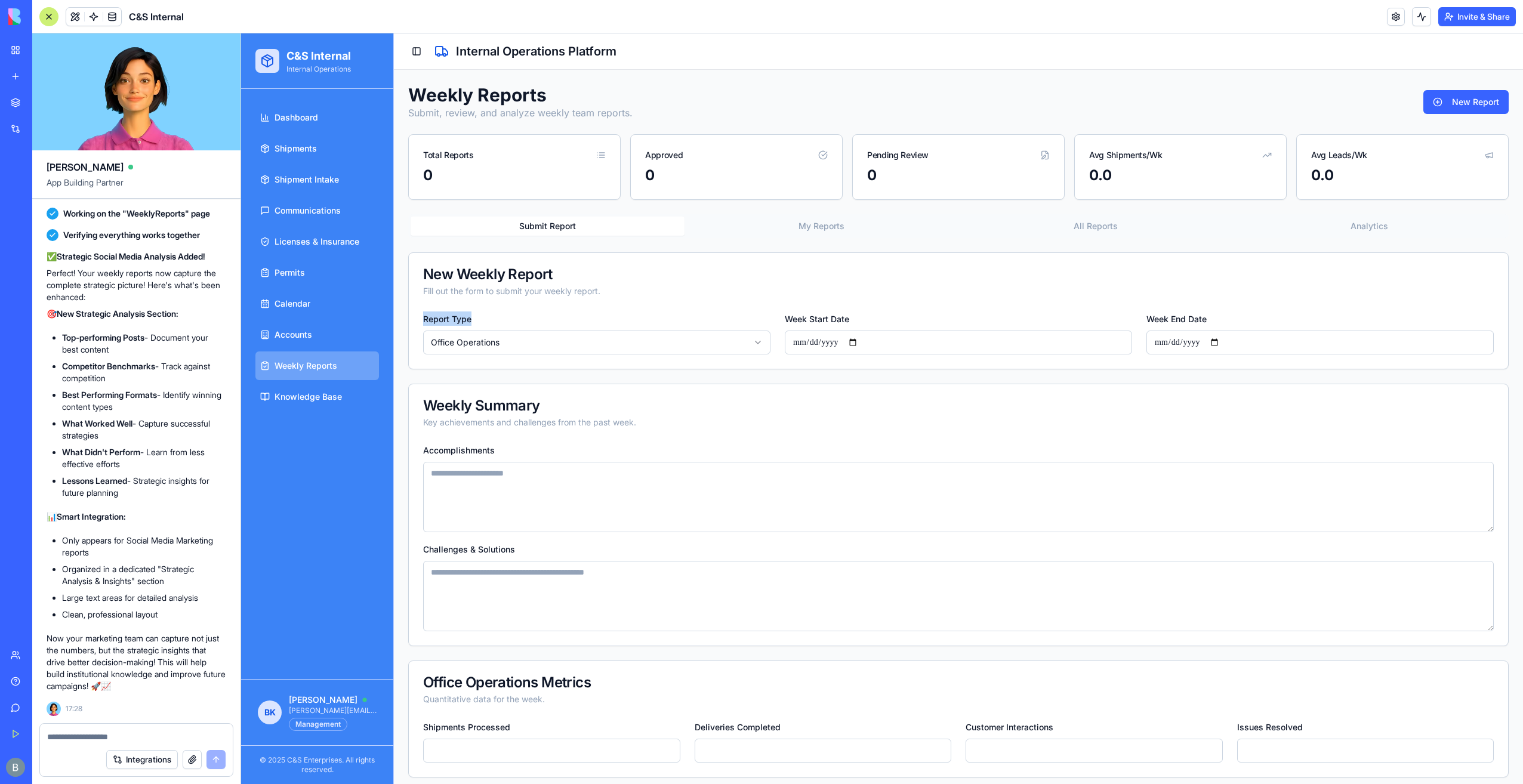
drag, startPoint x: 414, startPoint y: 320, endPoint x: 626, endPoint y: 320, distance: 212.0
click at [626, 320] on div "**********" at bounding box center [958, 340] width 1099 height 58
click at [589, 347] on html "**********" at bounding box center [882, 666] width 1282 height 1267
select select "**********"
drag, startPoint x: 536, startPoint y: 387, endPoint x: 456, endPoint y: 407, distance: 82.5
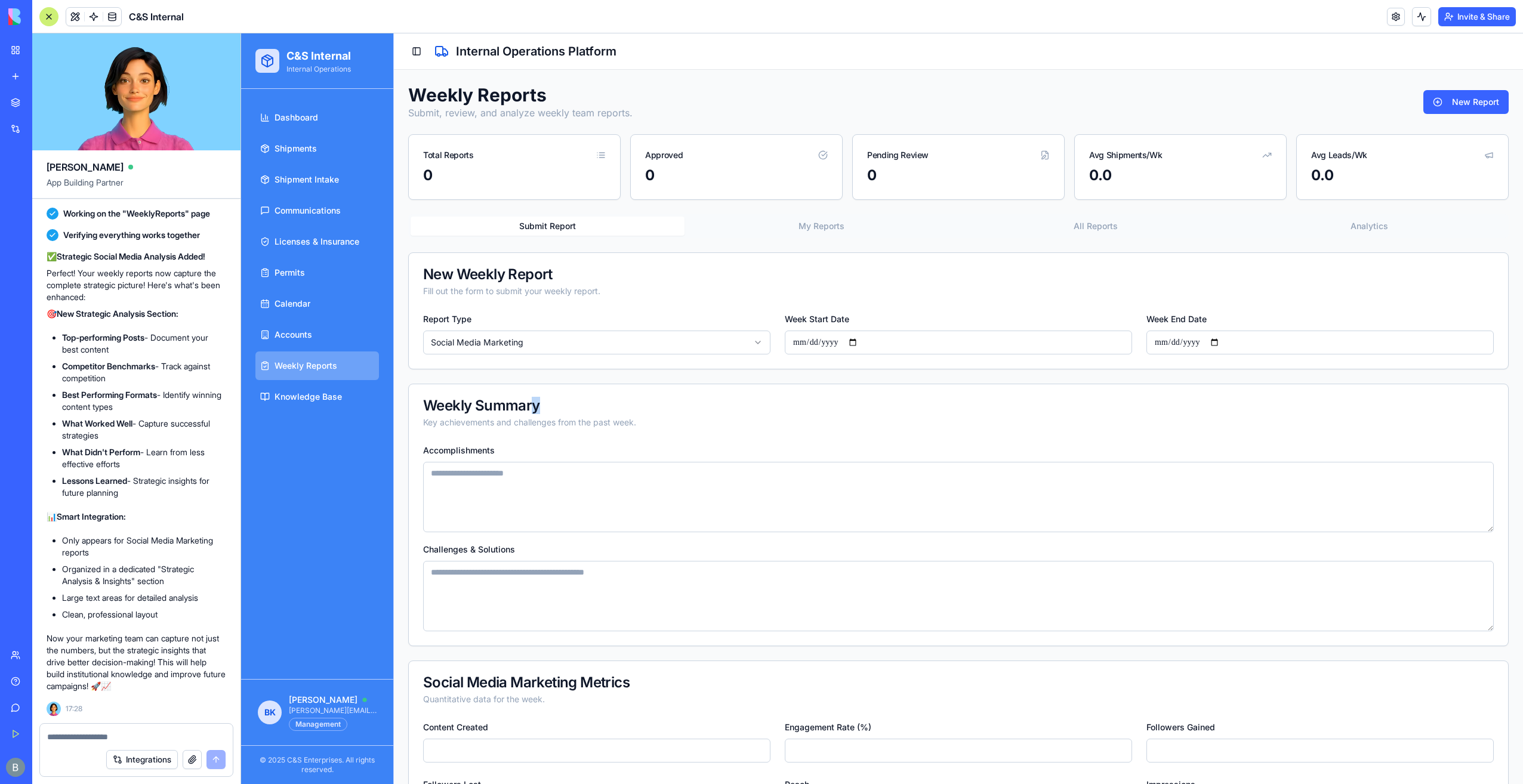
click at [534, 392] on div "Weekly Summary Key achievements and challenges from the past week." at bounding box center [958, 413] width 1099 height 58
click at [641, 365] on div "**********" at bounding box center [958, 340] width 1099 height 58
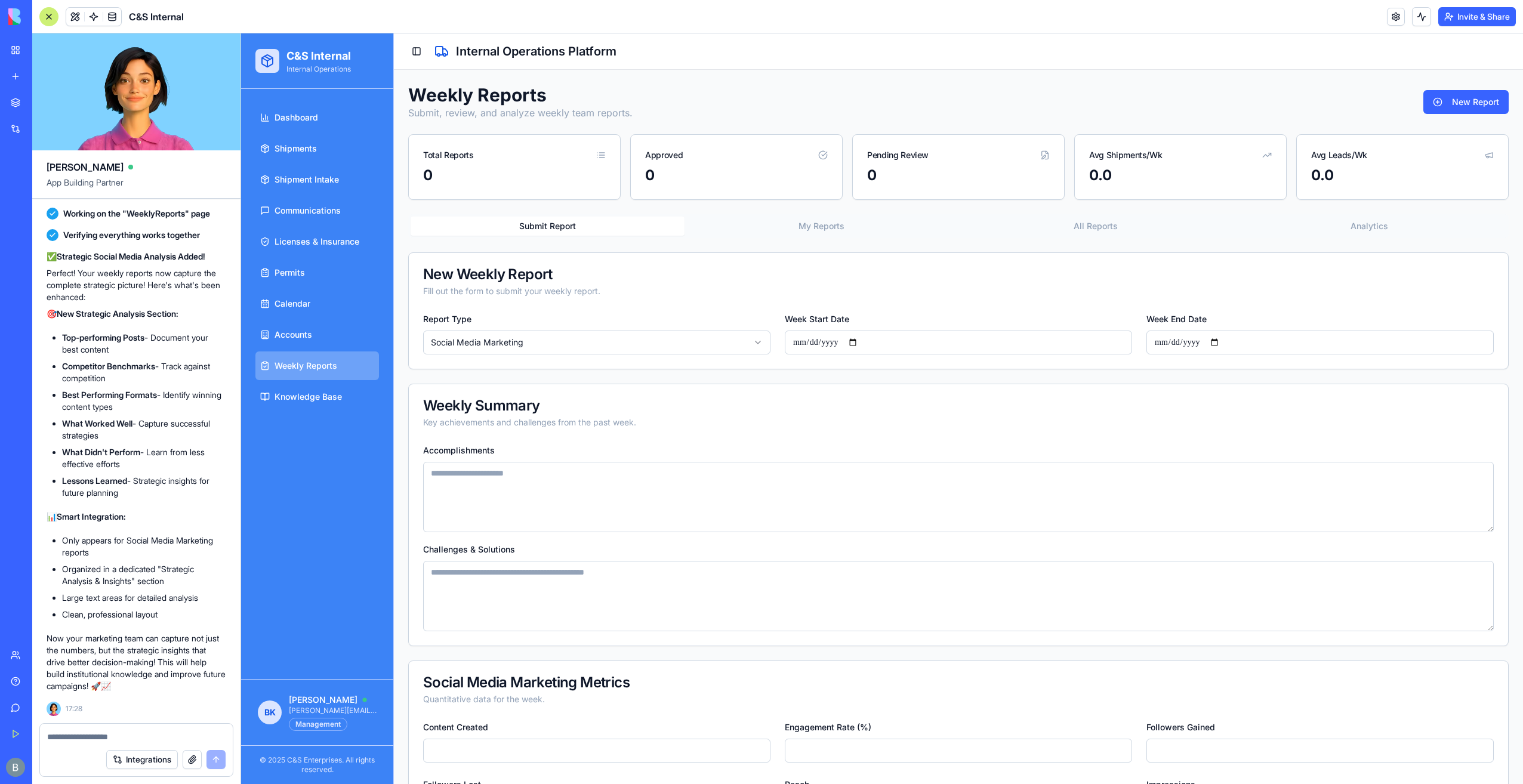
drag, startPoint x: 549, startPoint y: 333, endPoint x: 540, endPoint y: 332, distance: 9.1
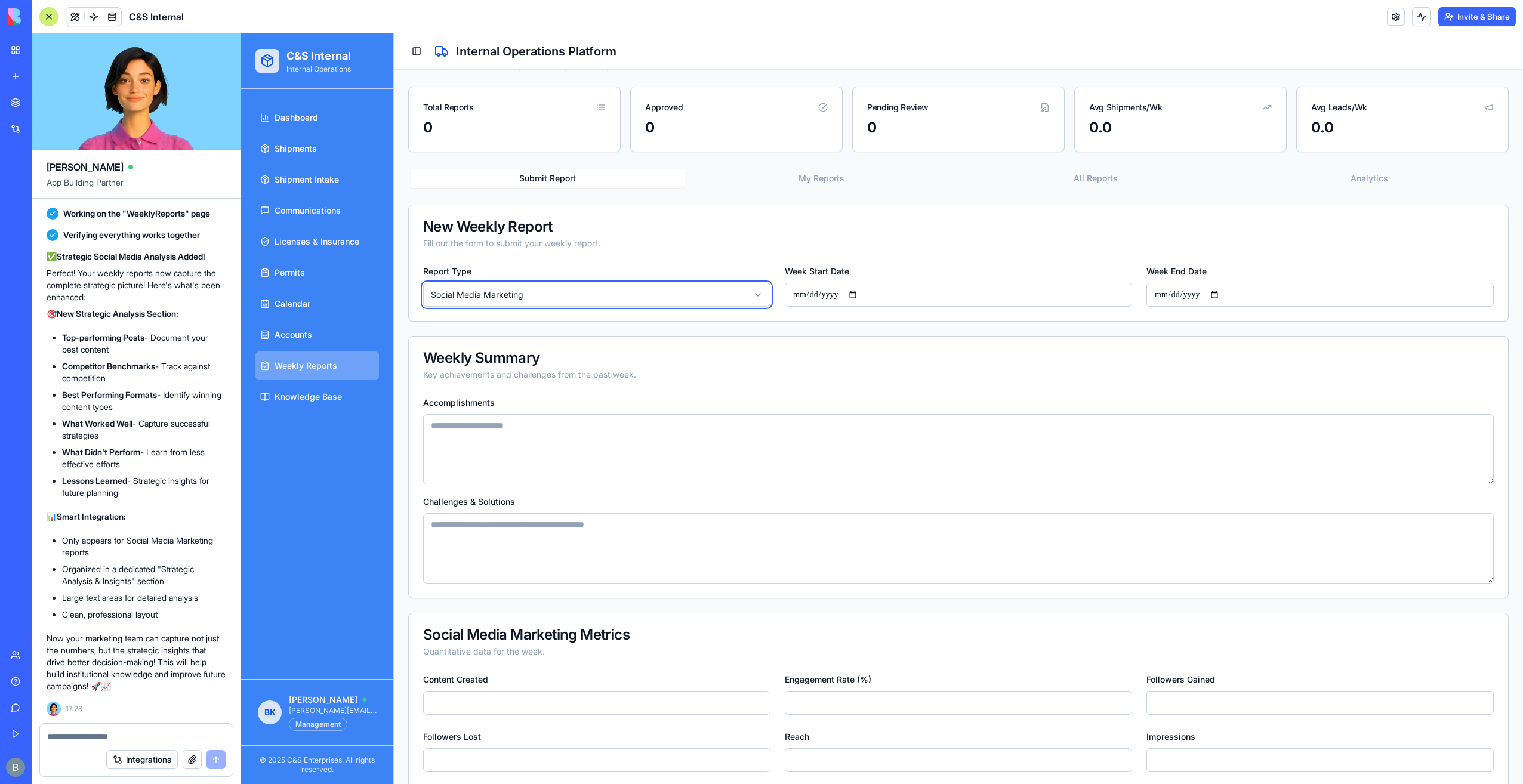
scroll to position [298, 0]
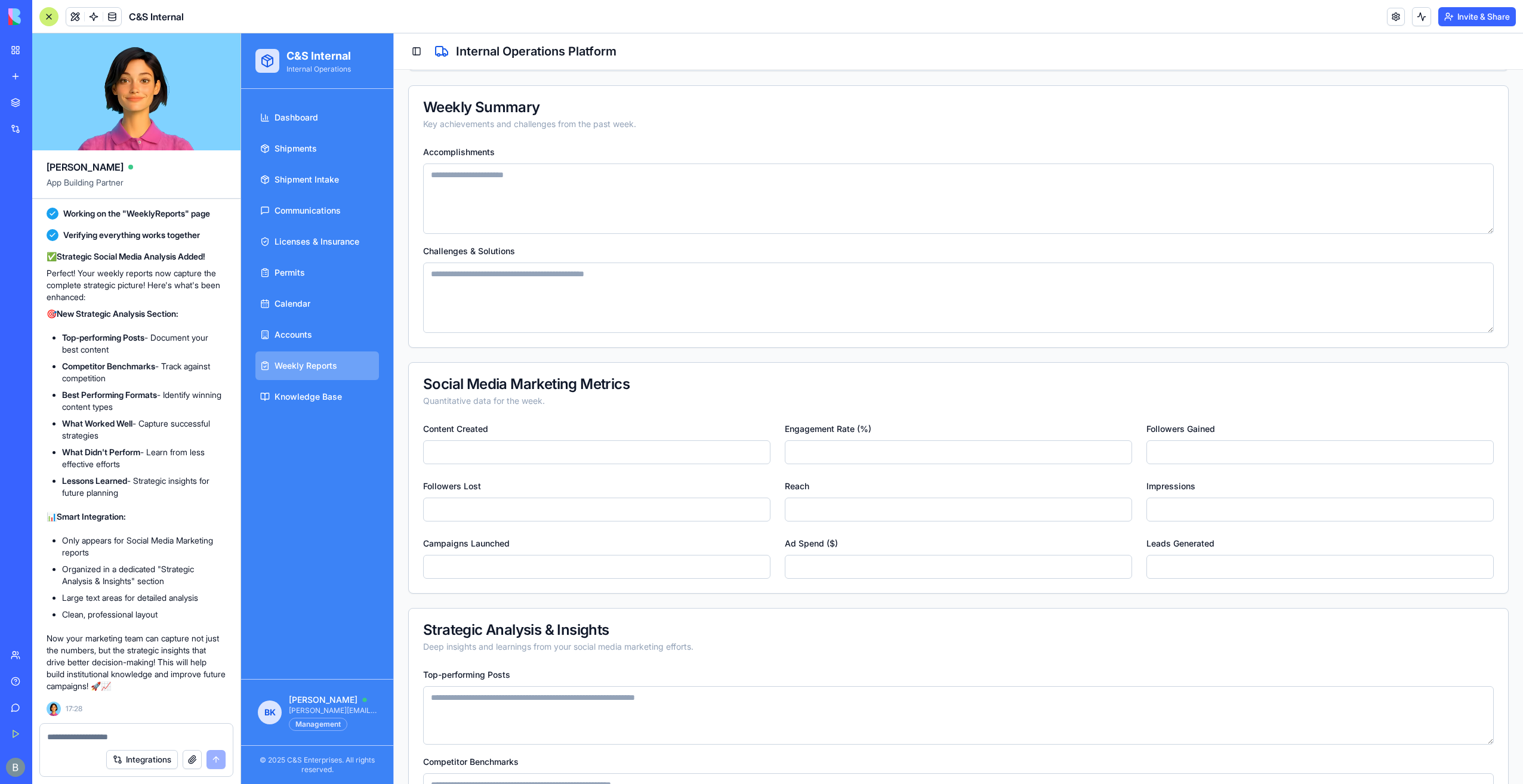
click at [623, 219] on textarea "Accomplishments" at bounding box center [958, 198] width 1071 height 71
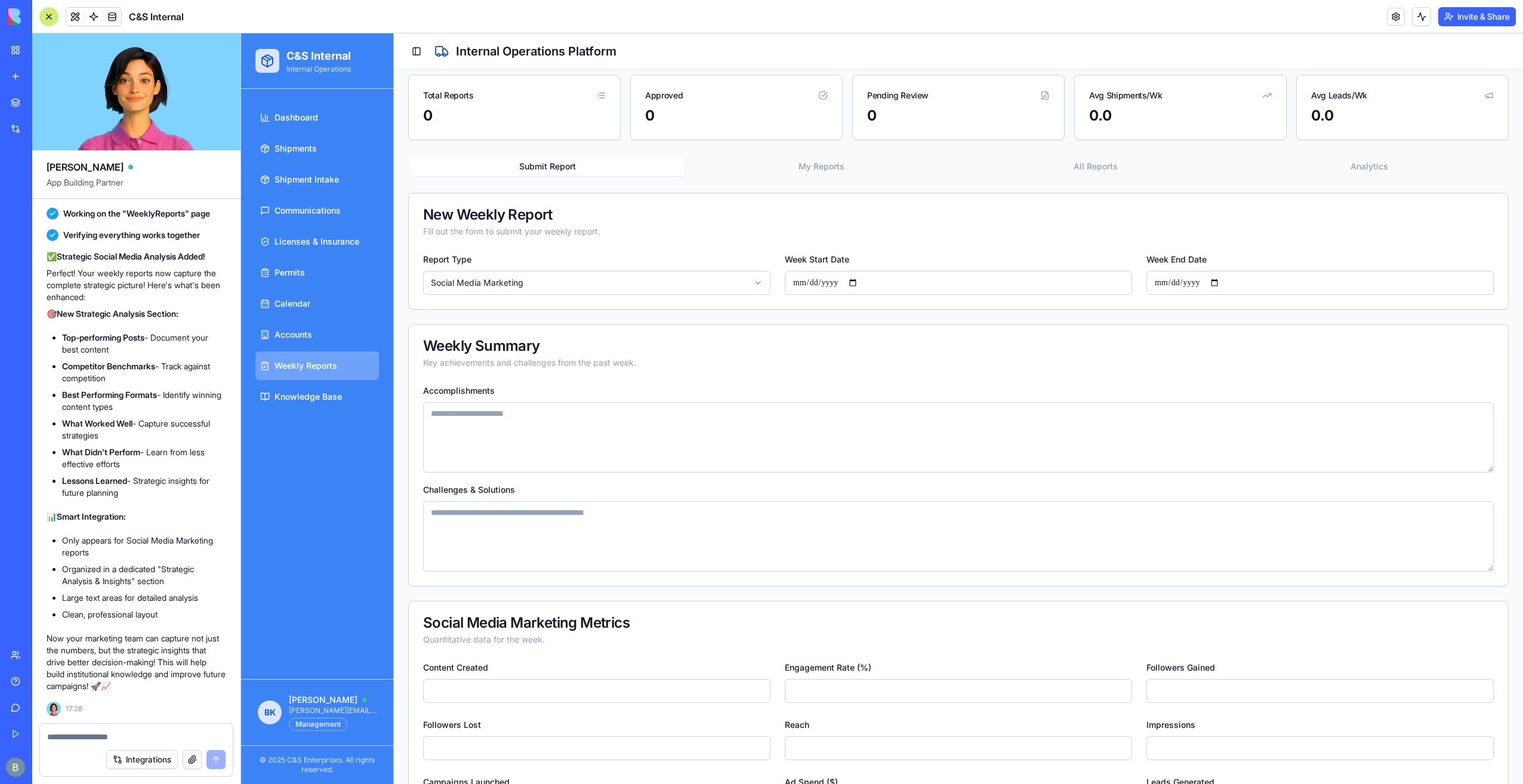
scroll to position [59, 0]
drag, startPoint x: 596, startPoint y: 342, endPoint x: 394, endPoint y: 336, distance: 202.1
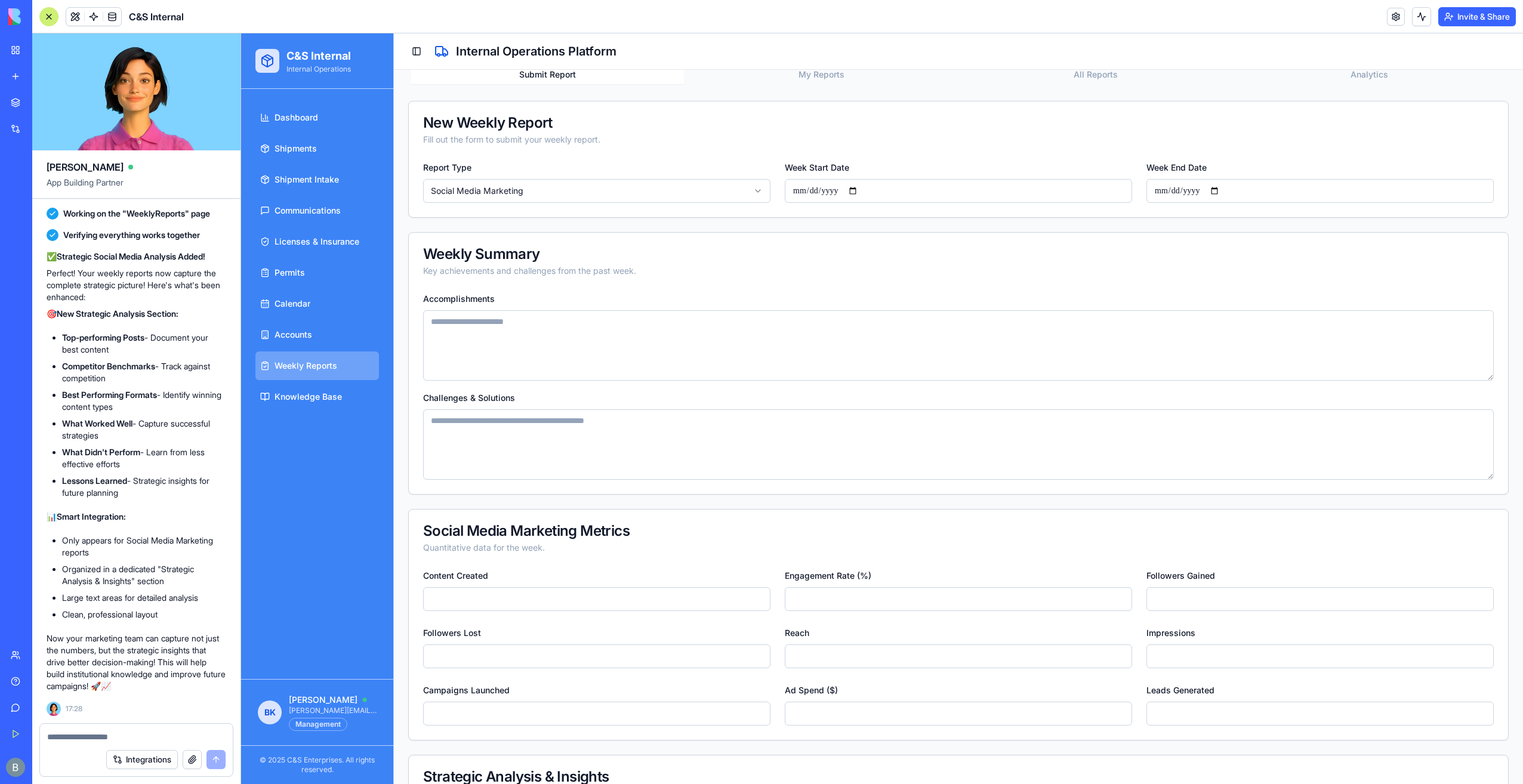
click at [551, 375] on textarea "Accomplishments" at bounding box center [958, 345] width 1071 height 71
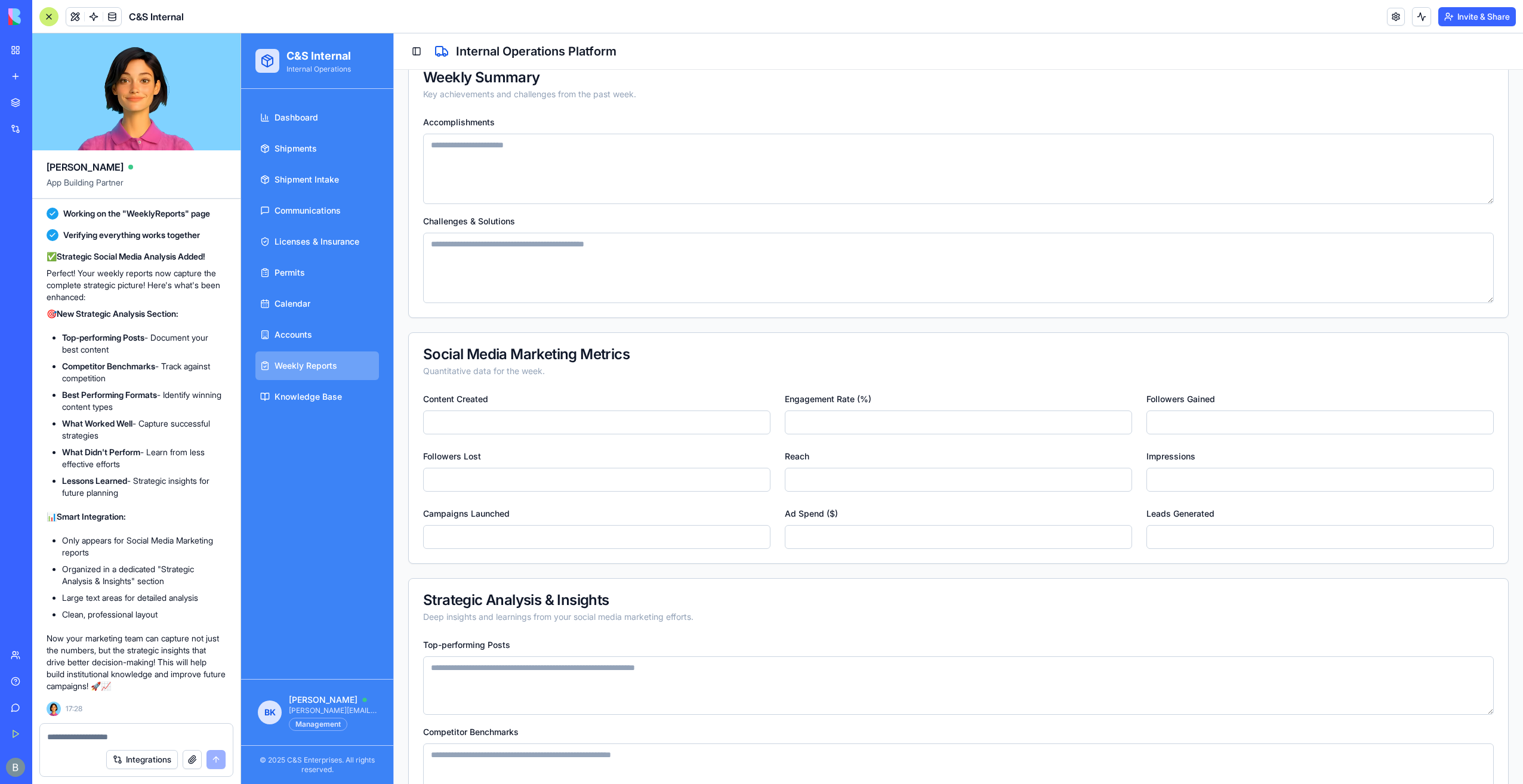
scroll to position [689, 0]
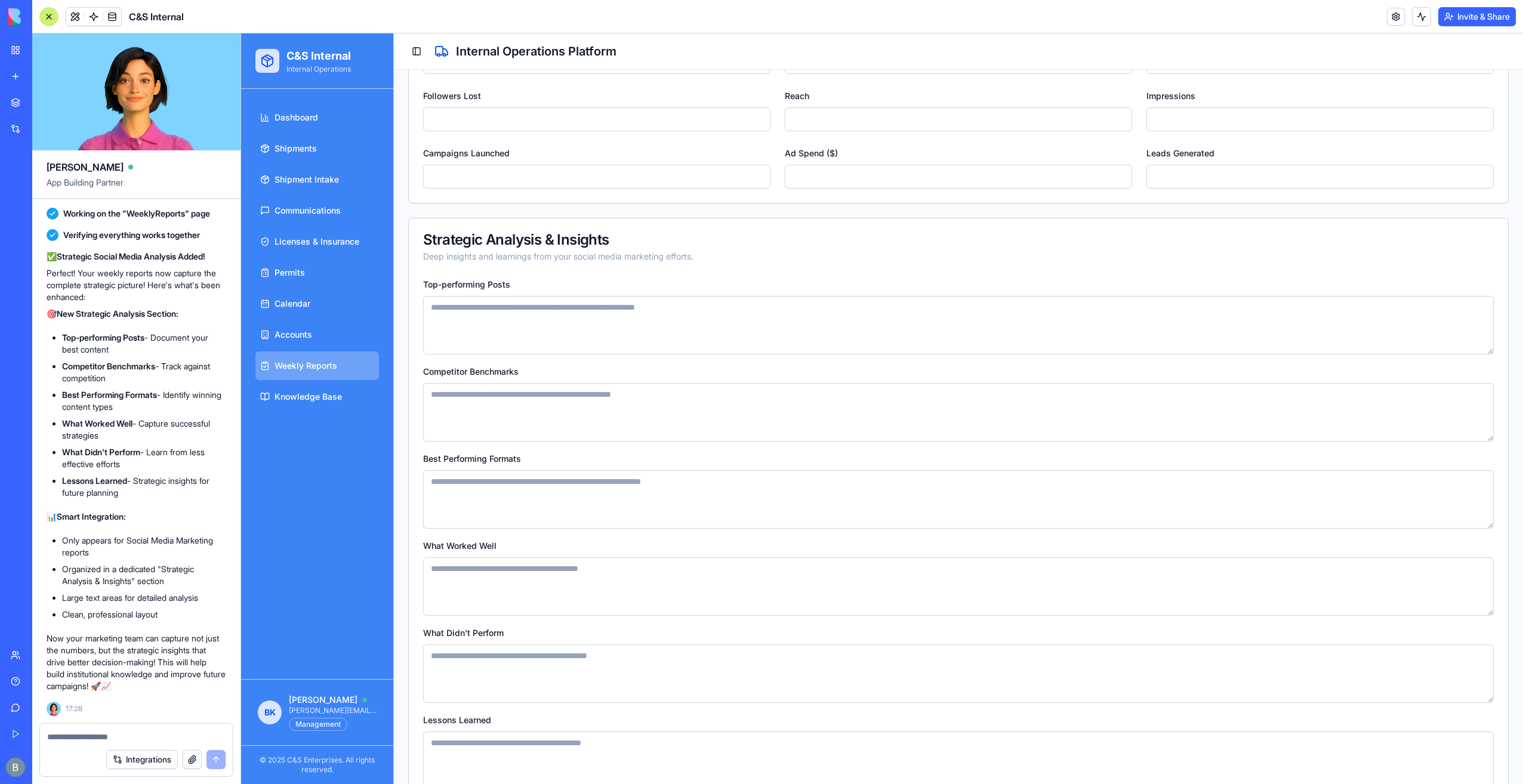
drag, startPoint x: 475, startPoint y: 160, endPoint x: 747, endPoint y: 151, distance: 272.1
click at [747, 151] on div "Campaigns Launched *" at bounding box center [596, 167] width 347 height 43
drag, startPoint x: 639, startPoint y: 146, endPoint x: 671, endPoint y: 185, distance: 50.4
click at [640, 146] on div "Campaigns Launched *" at bounding box center [596, 167] width 347 height 43
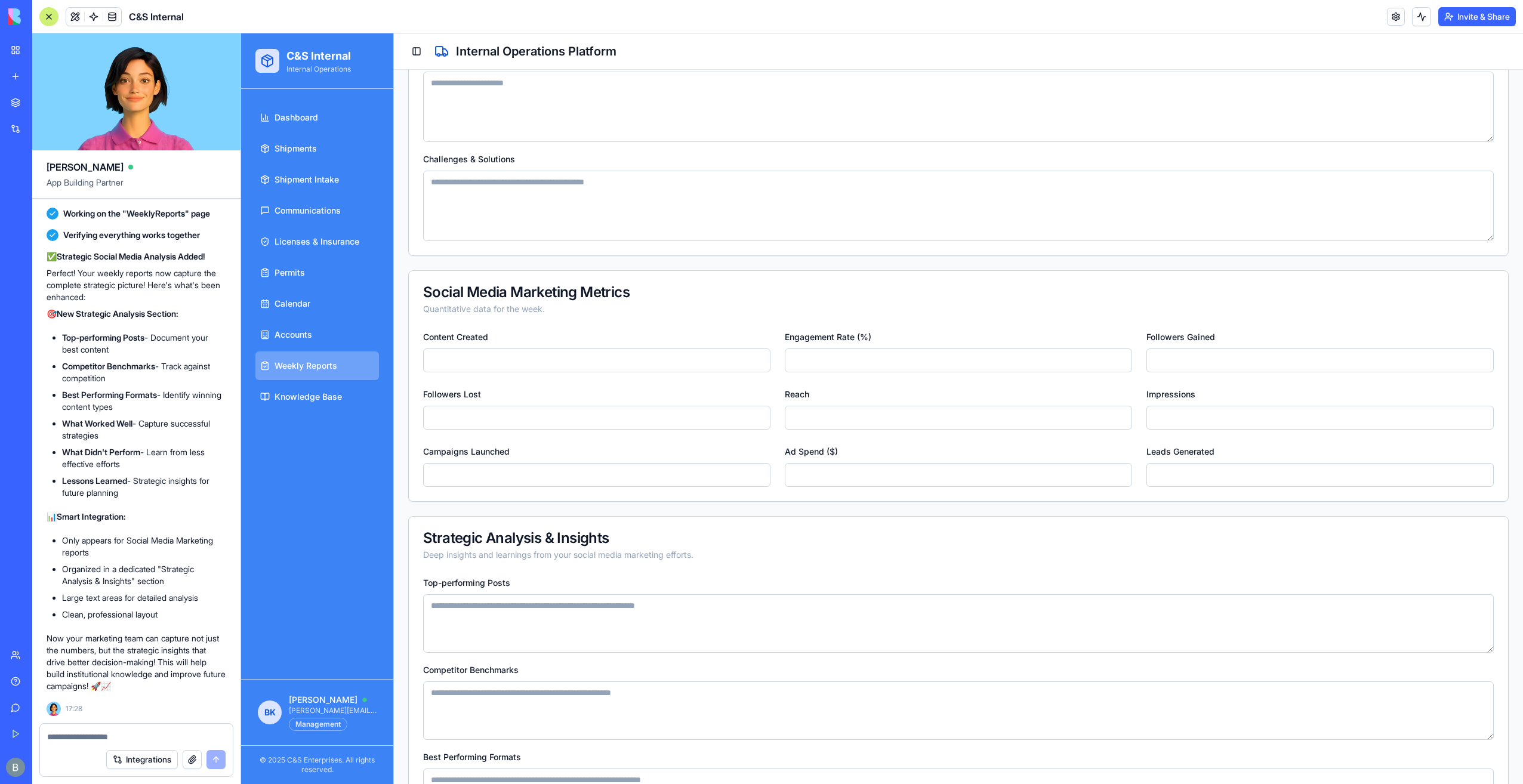
scroll to position [390, 0]
drag, startPoint x: 803, startPoint y: 372, endPoint x: 420, endPoint y: 349, distance: 383.7
click at [432, 352] on div "Content Created * Engagement Rate (%) * Followers Gained * Followers Lost * Rea…" at bounding box center [958, 415] width 1099 height 172
drag, startPoint x: 419, startPoint y: 348, endPoint x: 774, endPoint y: 358, distance: 355.1
click at [776, 351] on div "Content Created * Engagement Rate (%) * Followers Gained * Followers Lost * Rea…" at bounding box center [958, 415] width 1099 height 172
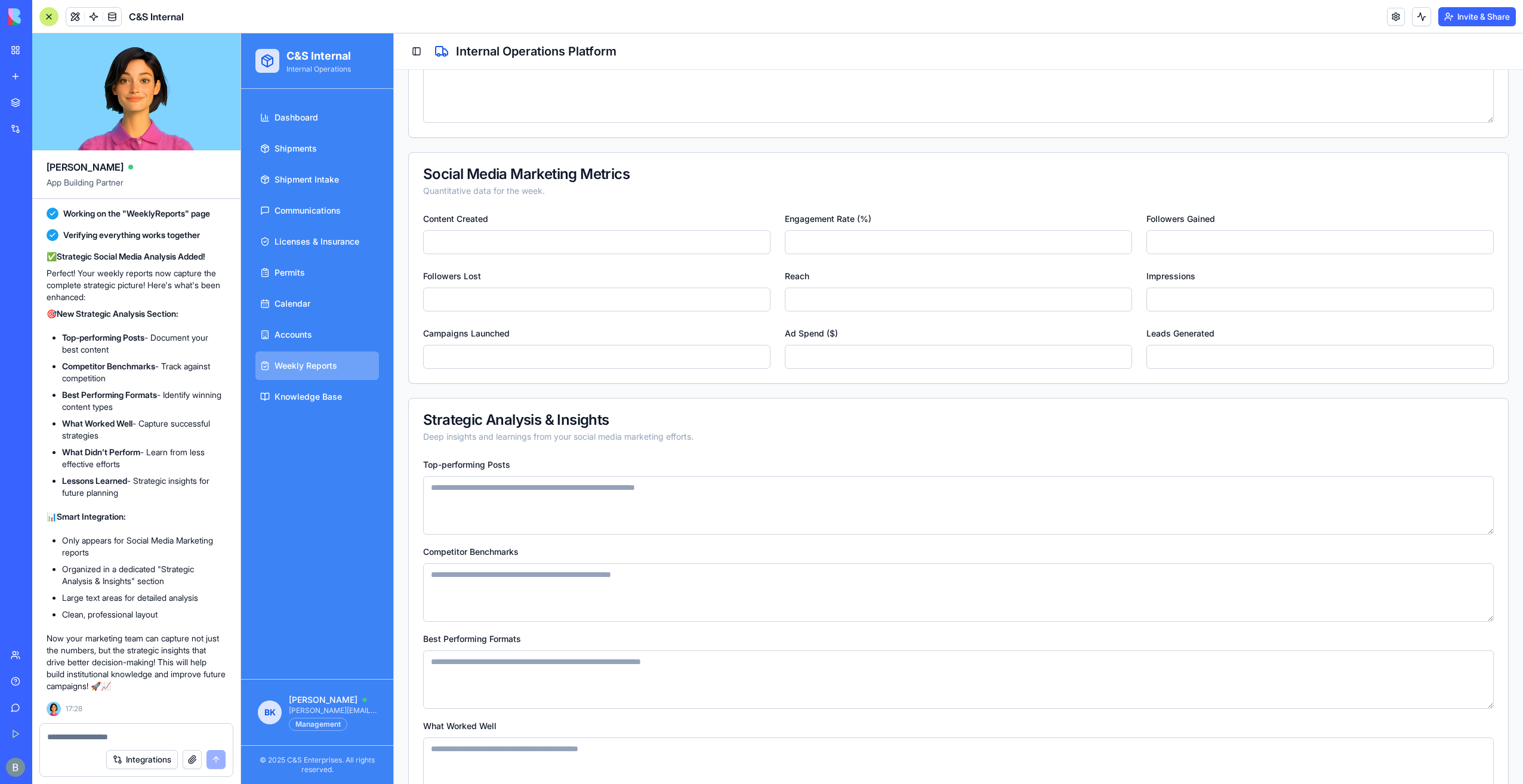
scroll to position [689, 0]
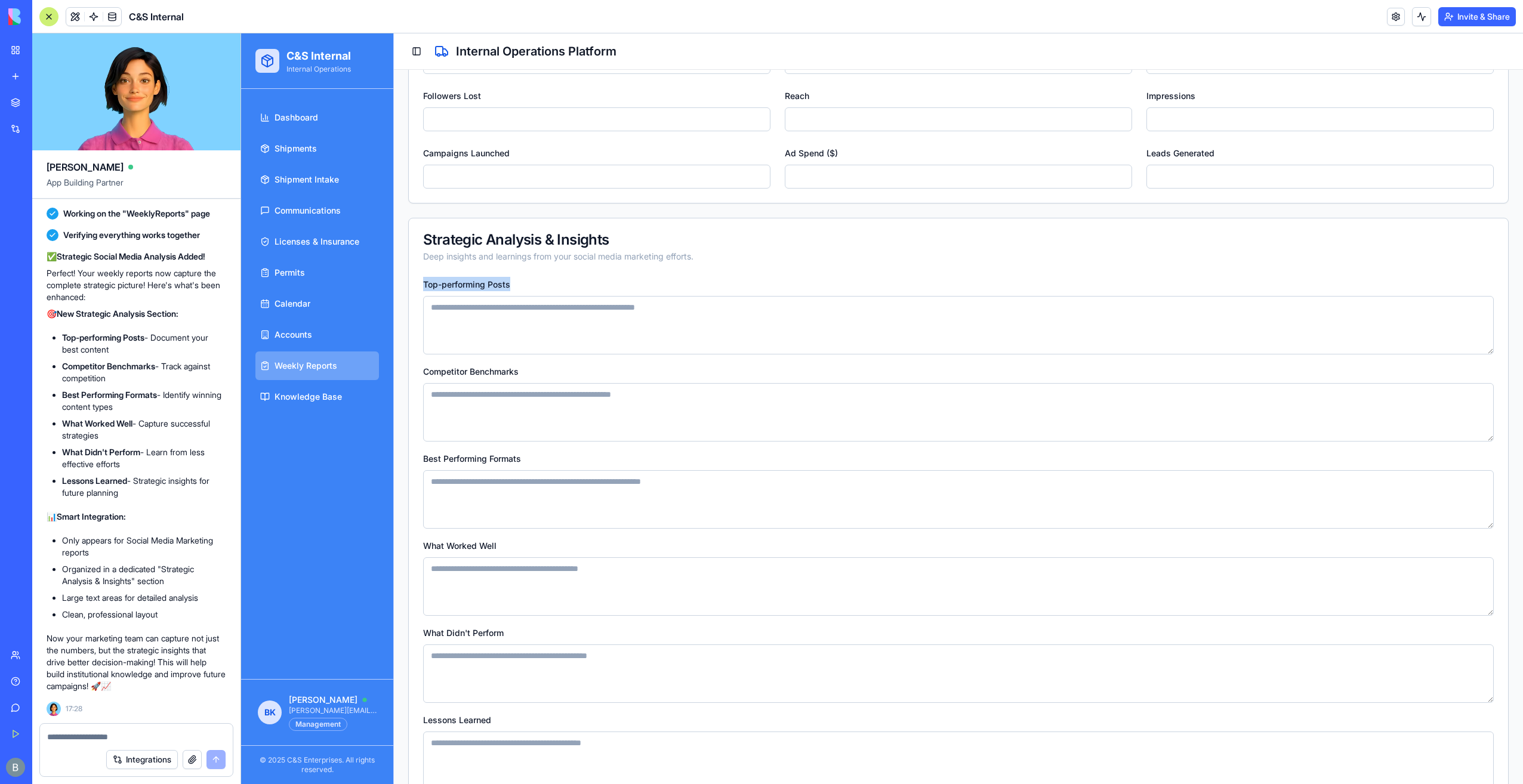
drag, startPoint x: 568, startPoint y: 280, endPoint x: 464, endPoint y: 325, distance: 113.3
click at [464, 325] on div "Top-performing Posts" at bounding box center [958, 316] width 1071 height 78
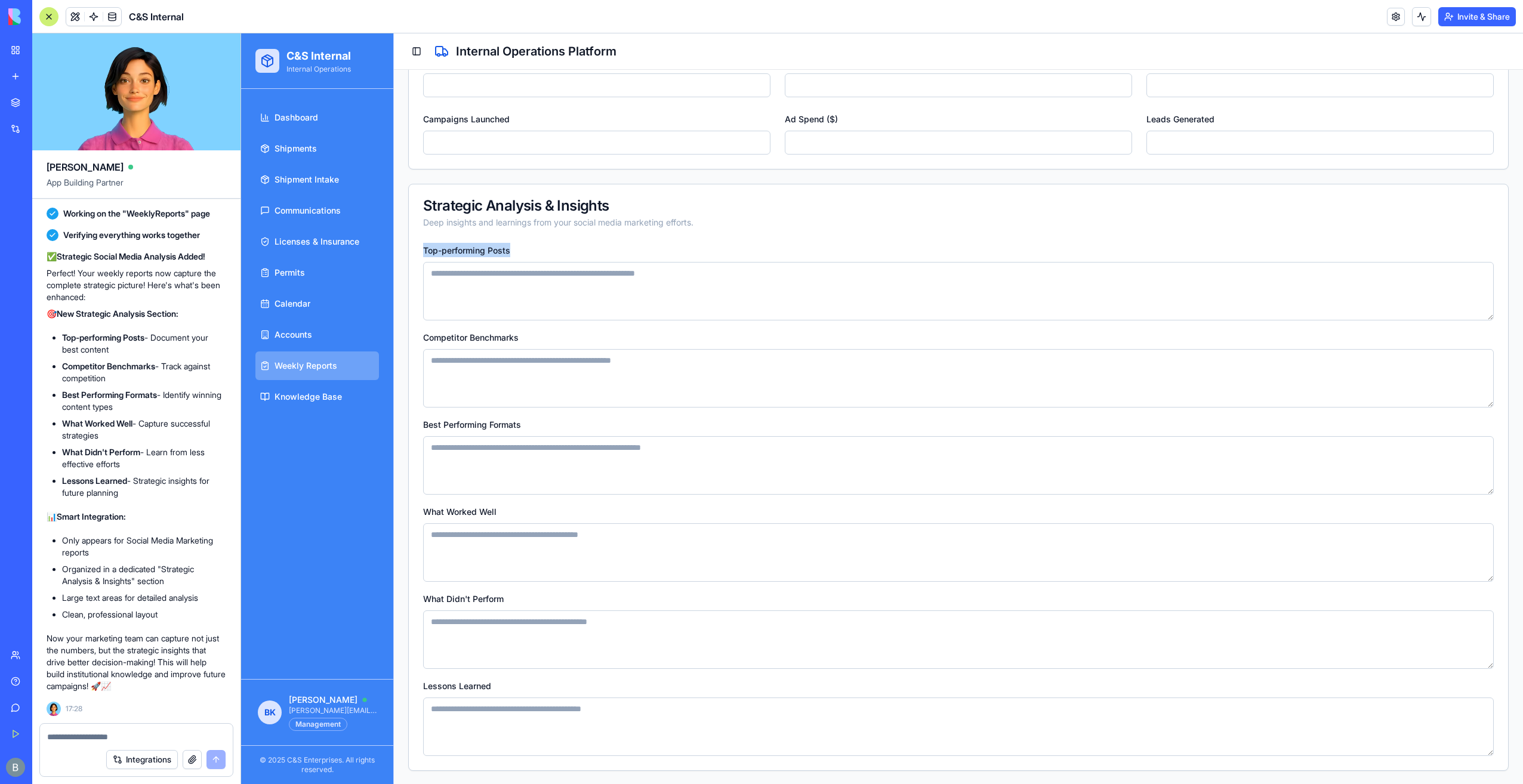
scroll to position [927, 0]
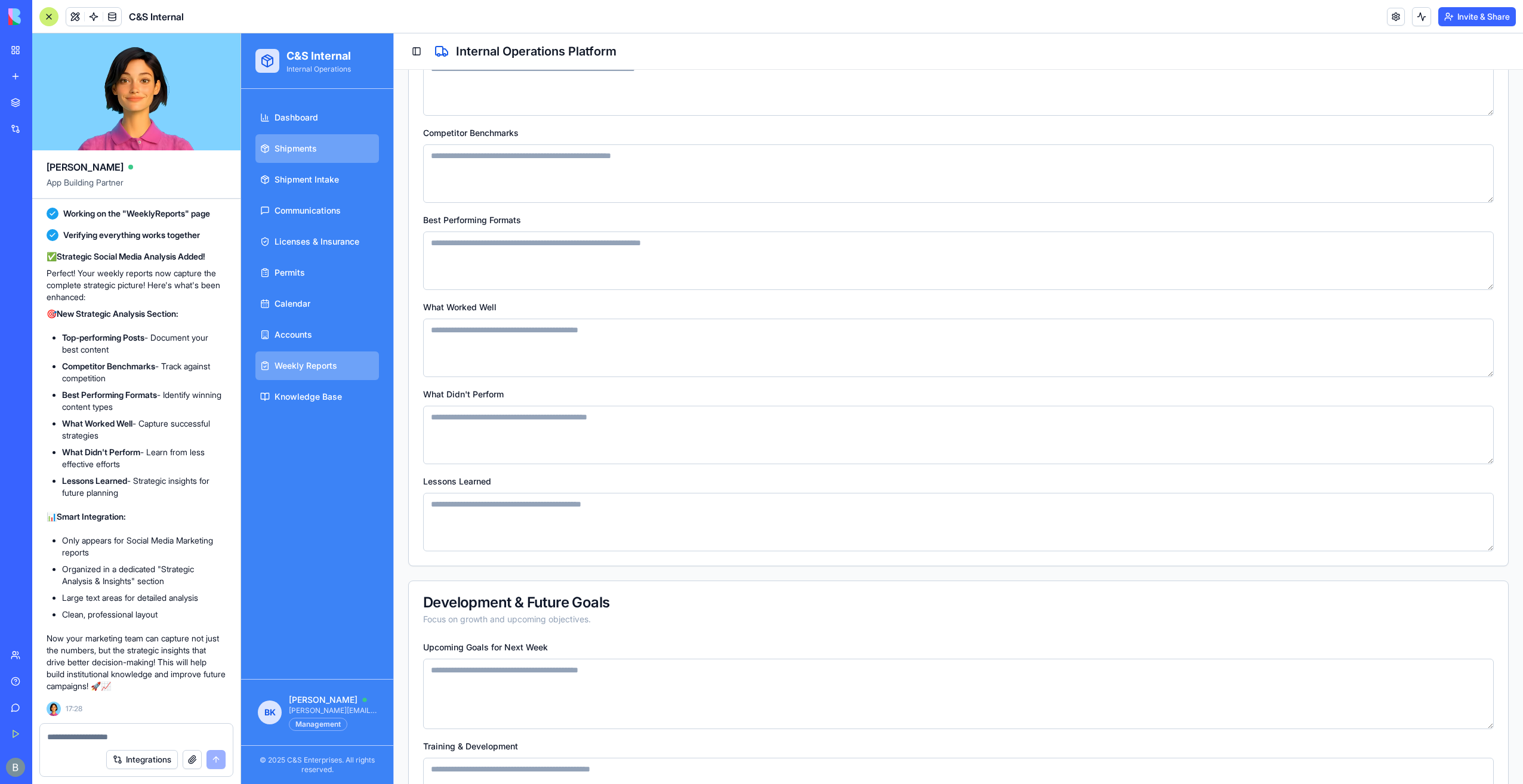
drag, startPoint x: 441, startPoint y: 143, endPoint x: 357, endPoint y: 139, distance: 84.1
click at [357, 139] on div "**********" at bounding box center [882, 98] width 1282 height 1983
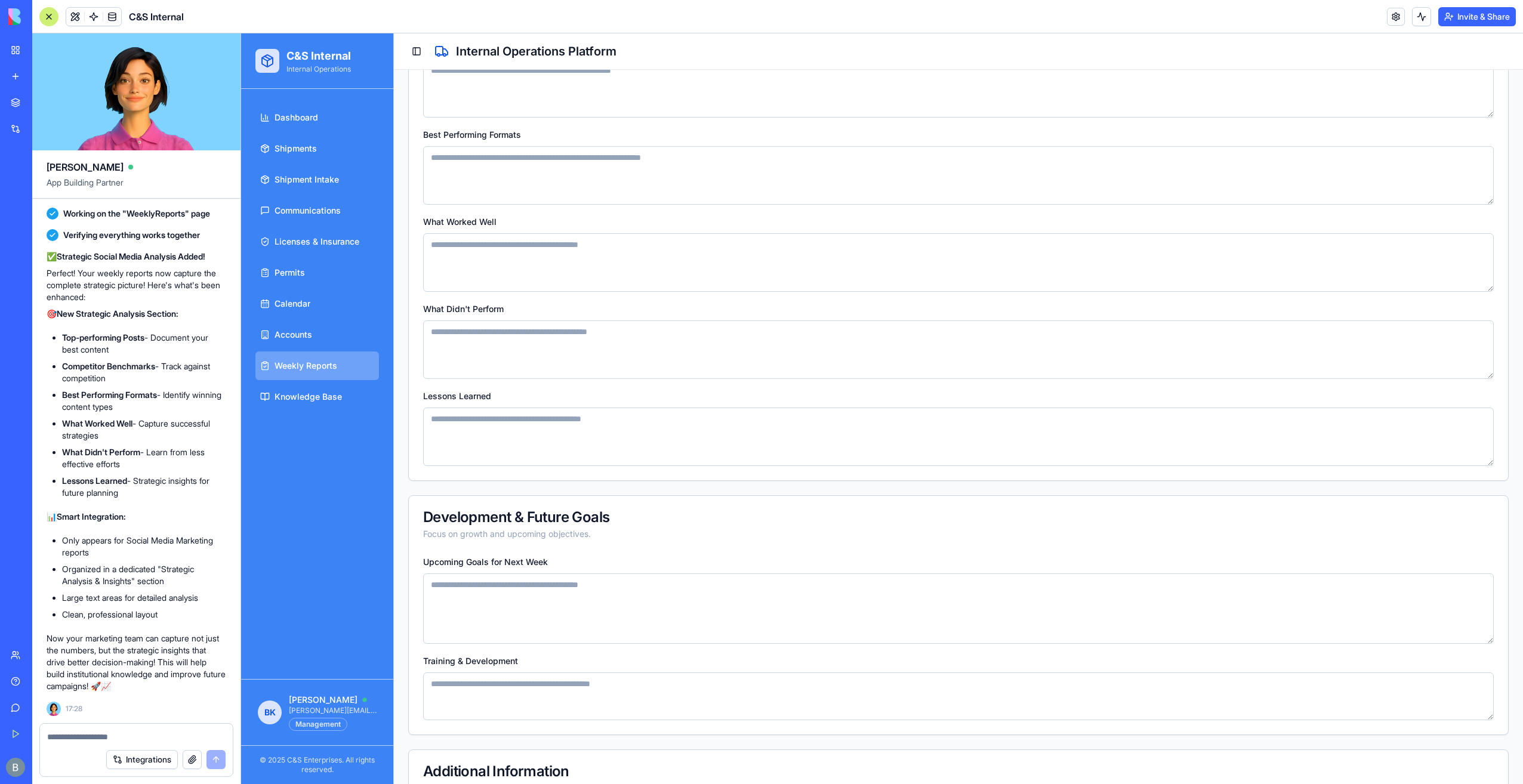
scroll to position [1226, 0]
